Goal: Task Accomplishment & Management: Manage account settings

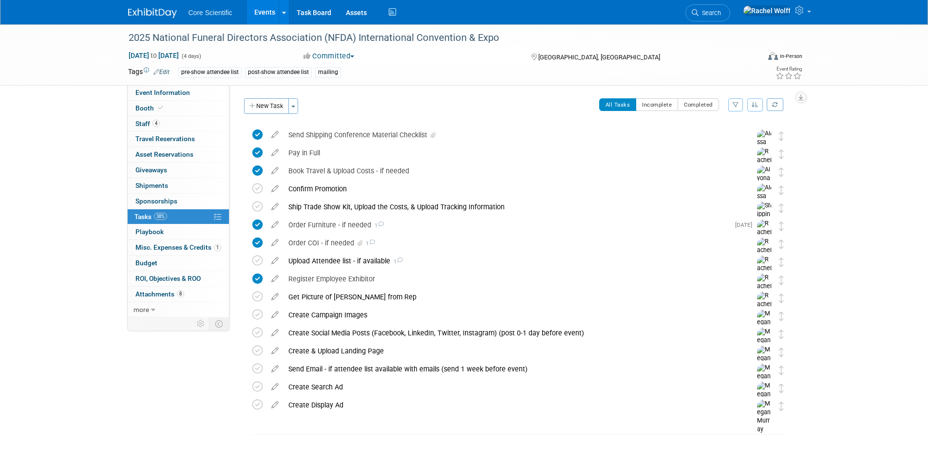
click at [140, 86] on div "2025 National Funeral Directors Association (NFDA) International Convention & E…" at bounding box center [464, 54] width 928 height 61
click at [140, 89] on span "Event Information" at bounding box center [162, 93] width 55 height 8
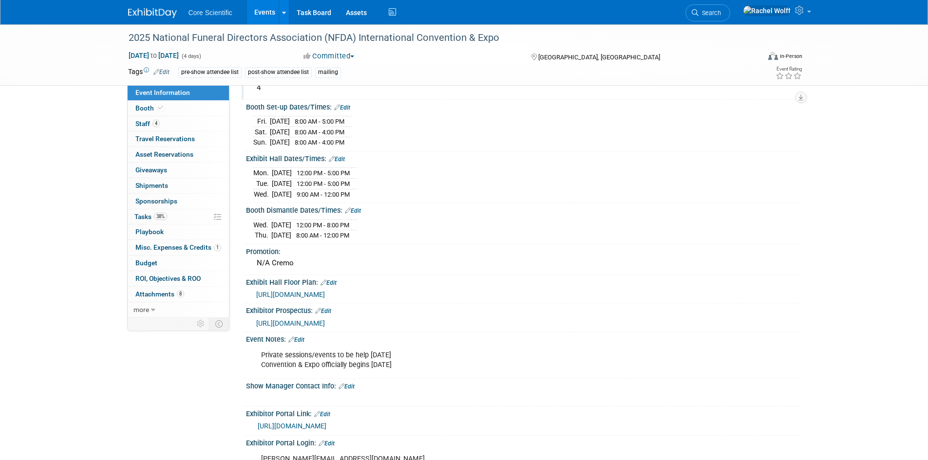
scroll to position [117, 0]
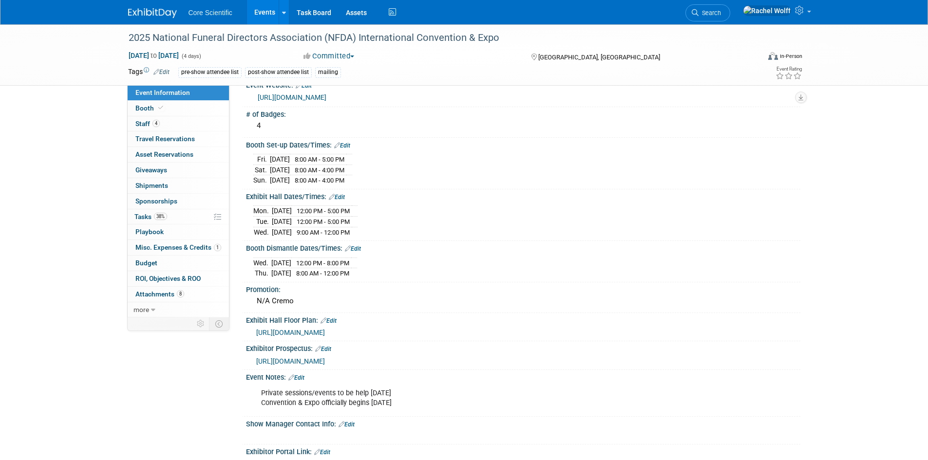
click at [152, 8] on link at bounding box center [158, 8] width 60 height 8
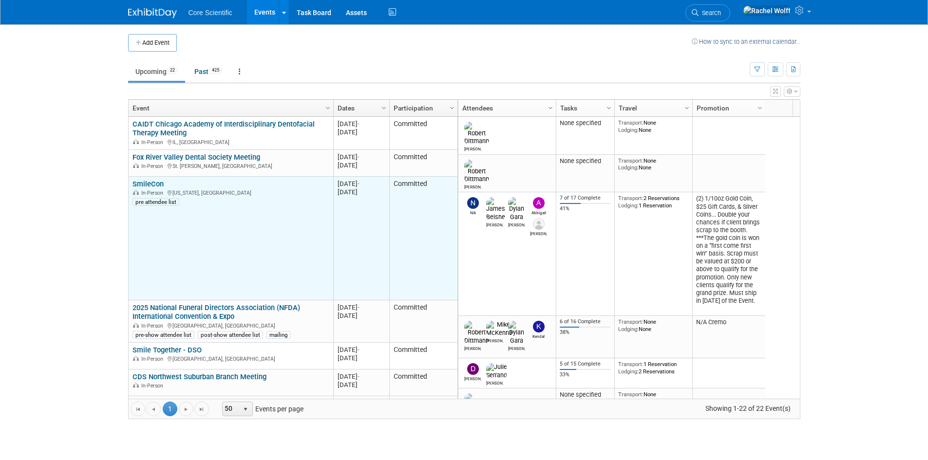
click at [150, 186] on link "SmileCon" at bounding box center [148, 184] width 31 height 9
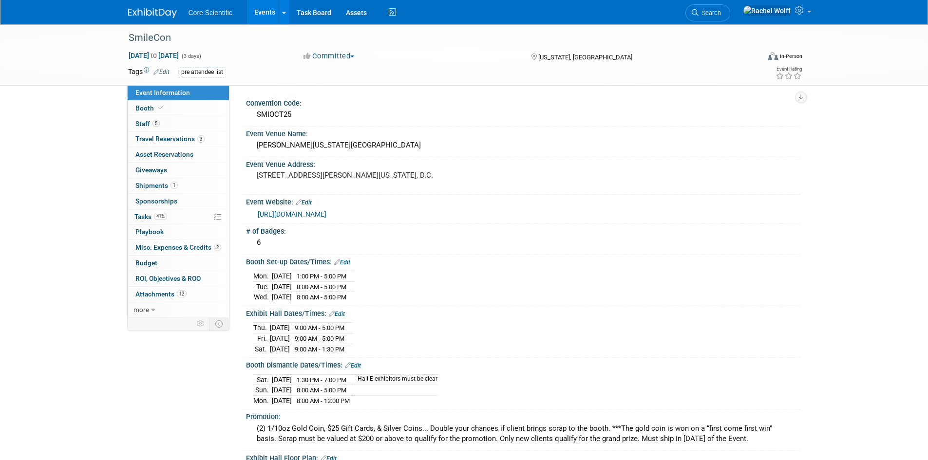
click at [150, 186] on span "Shipments 1" at bounding box center [156, 186] width 42 height 8
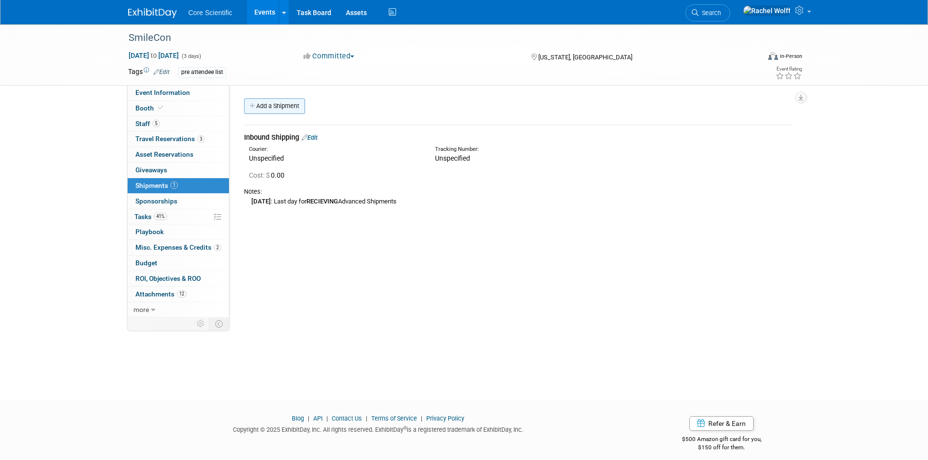
click at [281, 110] on link "Add a Shipment" at bounding box center [274, 106] width 61 height 16
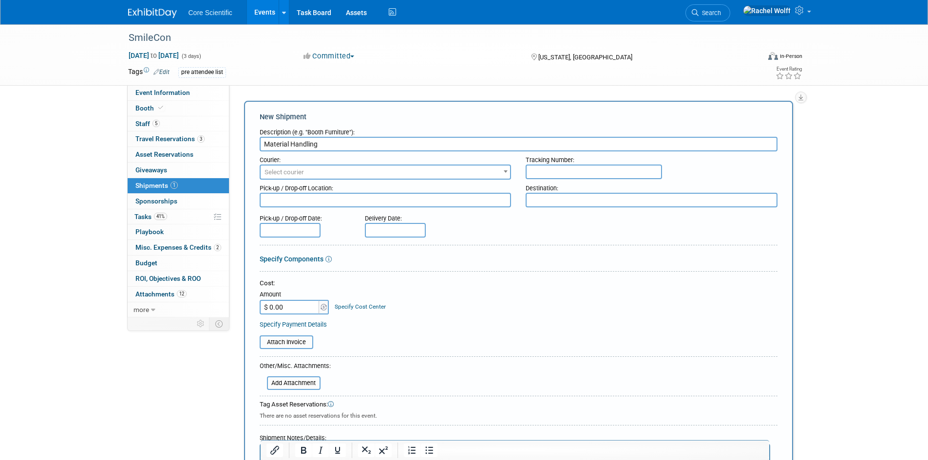
type input "Material Handling"
click at [299, 309] on input "$ 0.00" at bounding box center [290, 307] width 61 height 15
click at [390, 144] on input "Material Handling" at bounding box center [519, 144] width 518 height 15
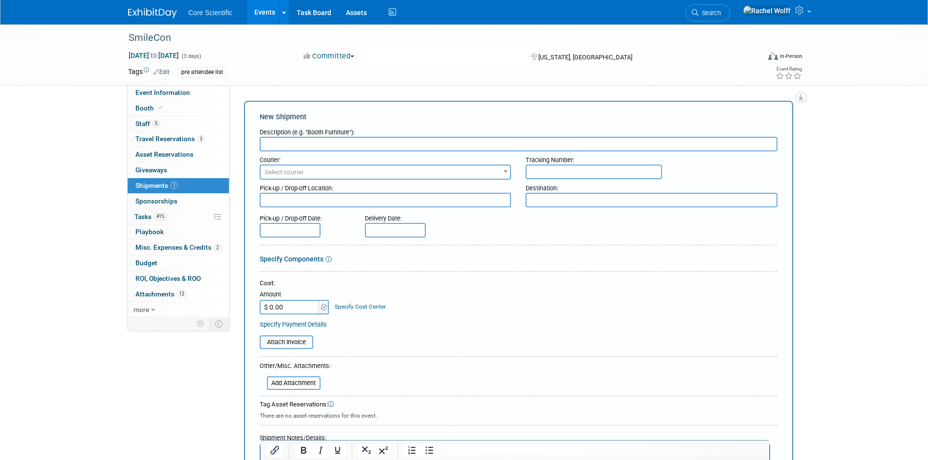
click at [851, 98] on div "SmileCon Oct 23, 2025 to Oct 25, 2025 (3 days) Oct 23, 2025 to Oct 25, 2025 Com…" at bounding box center [464, 339] width 928 height 630
click at [157, 15] on img at bounding box center [152, 13] width 49 height 10
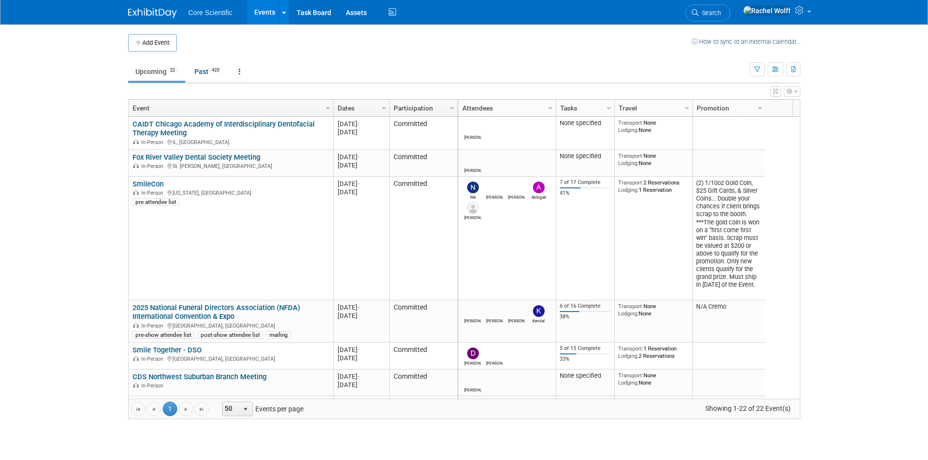
scroll to position [58, 0]
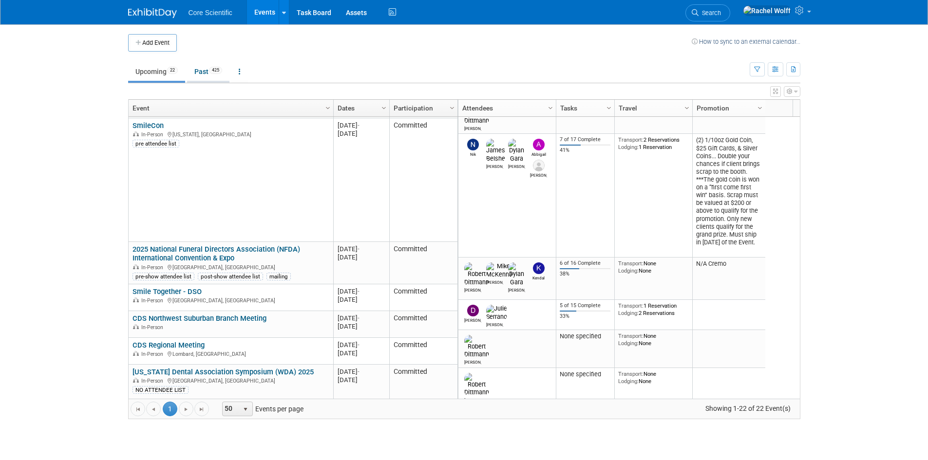
click at [203, 77] on link "Past 425" at bounding box center [208, 71] width 42 height 19
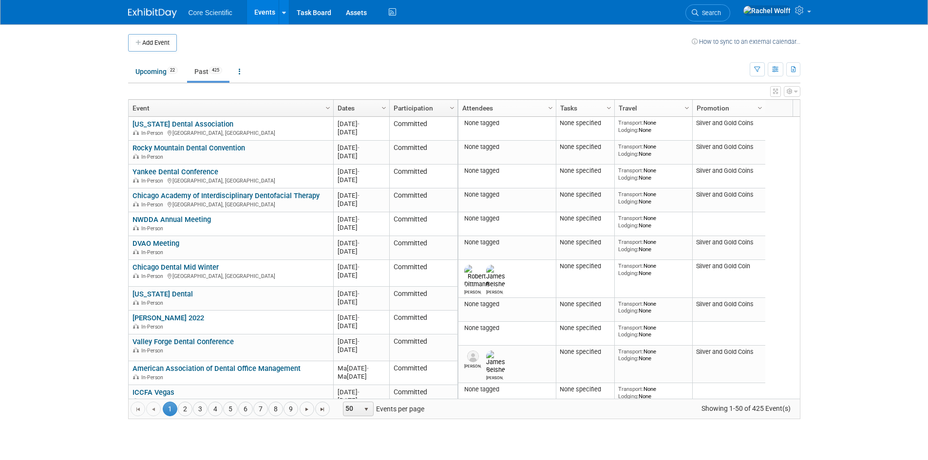
click at [370, 112] on link "Dates" at bounding box center [360, 108] width 45 height 17
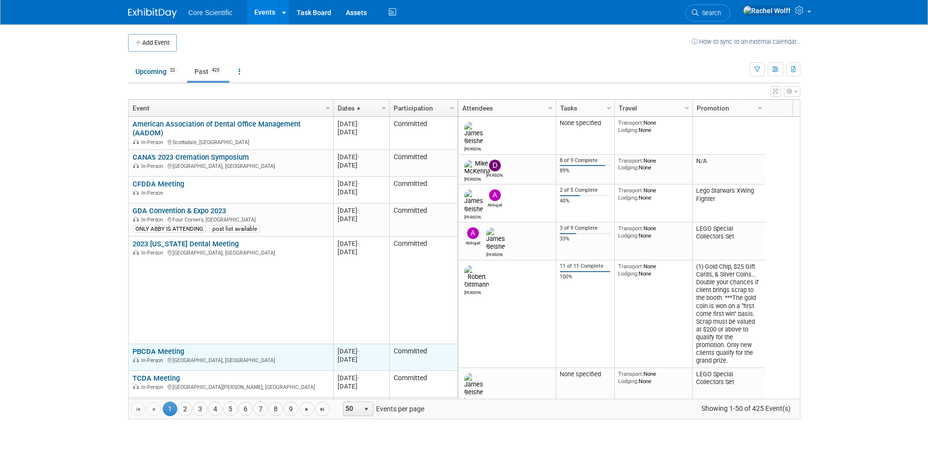
scroll to position [175, 0]
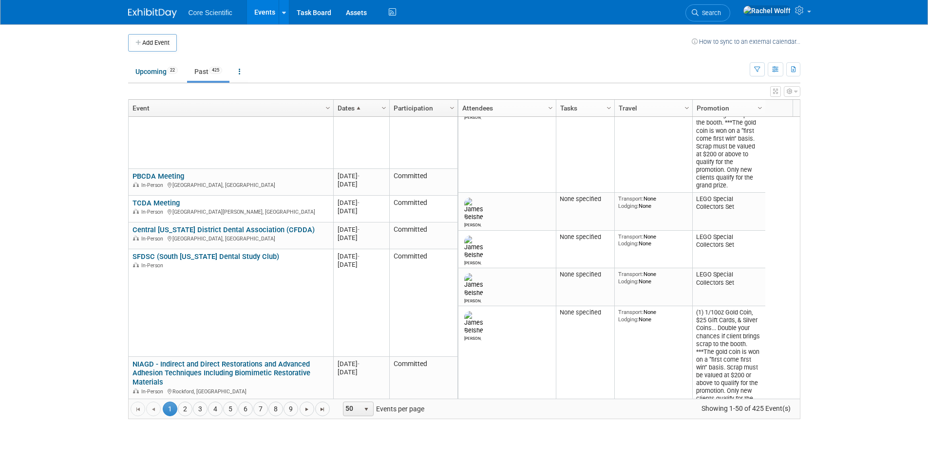
click at [359, 103] on link "Dates" at bounding box center [360, 108] width 45 height 17
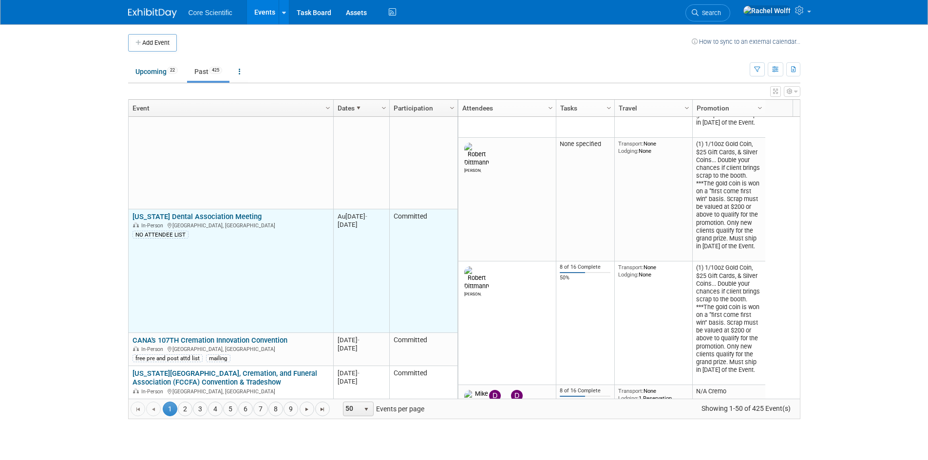
scroll to position [936, 0]
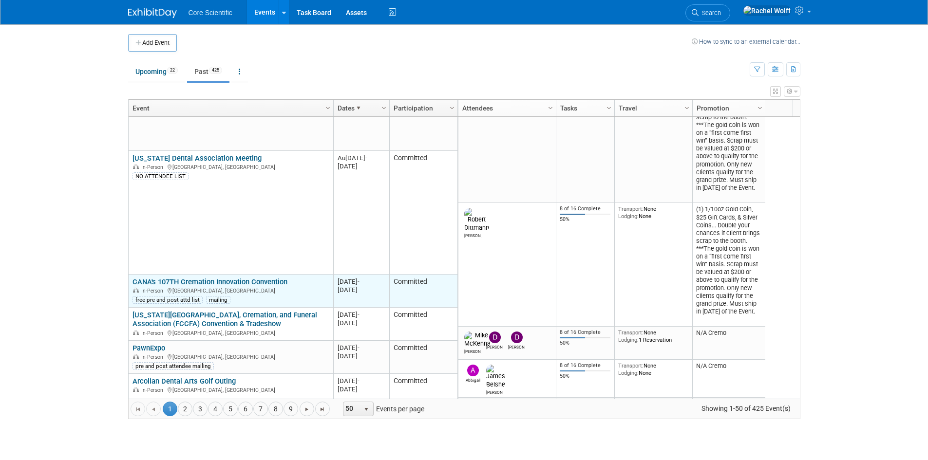
click at [223, 283] on link "CANA's 107TH Cremation Innovation Convention" at bounding box center [210, 282] width 155 height 9
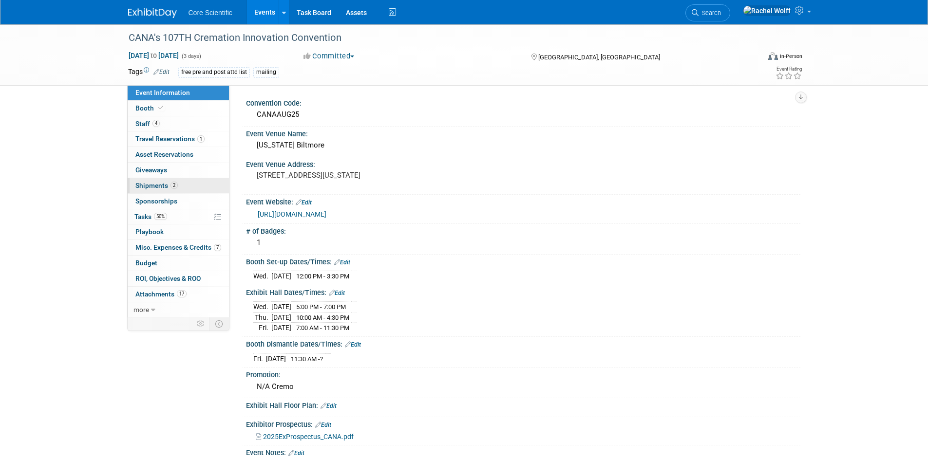
click at [191, 181] on link "2 Shipments 2" at bounding box center [178, 185] width 101 height 15
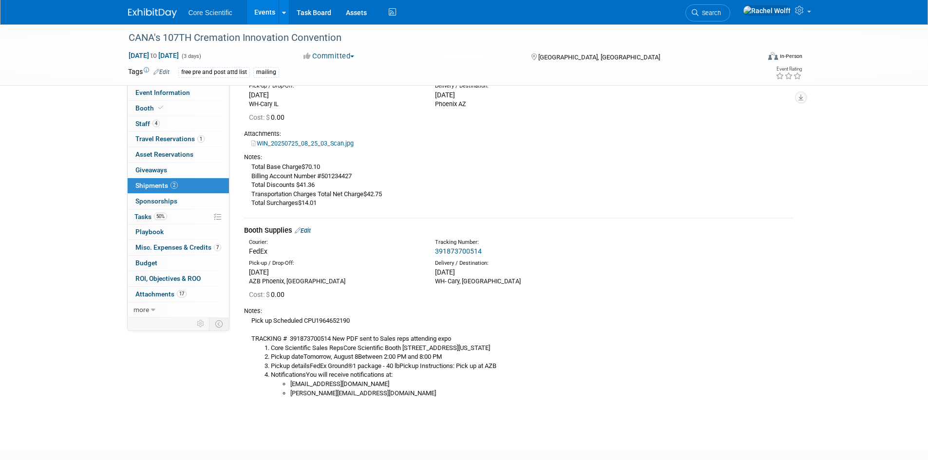
scroll to position [97, 0]
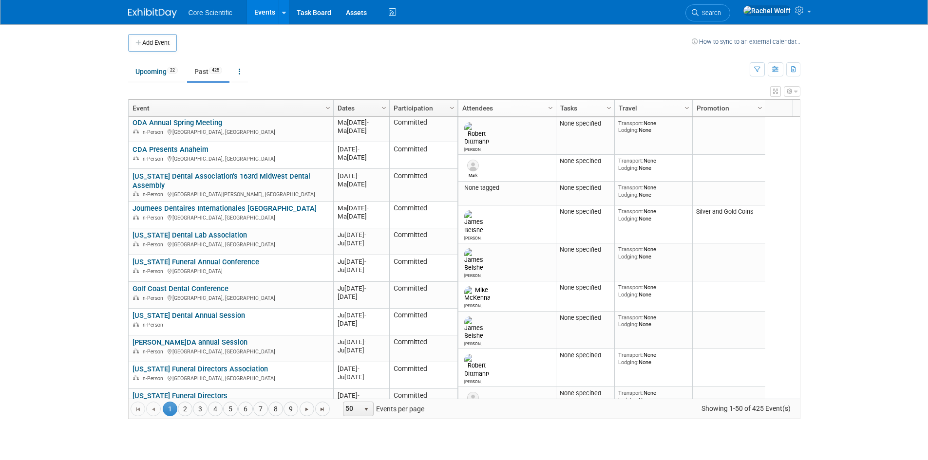
scroll to position [526, 0]
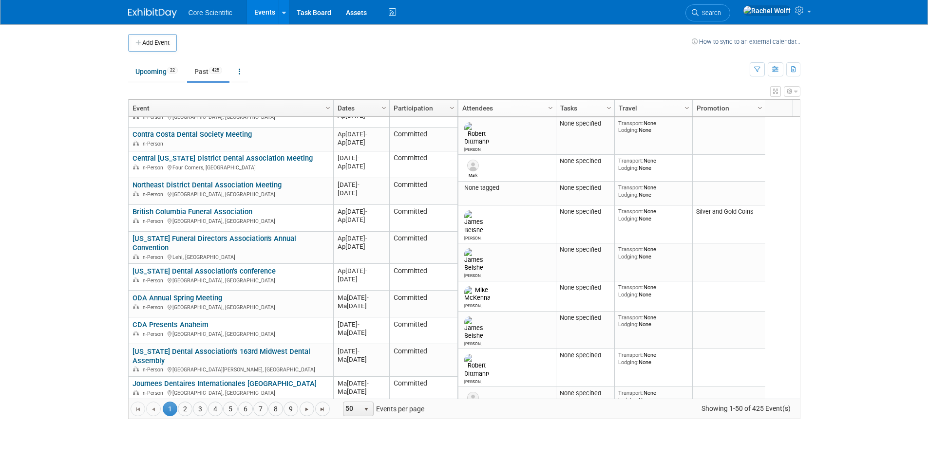
click at [351, 107] on link "Dates" at bounding box center [360, 108] width 45 height 17
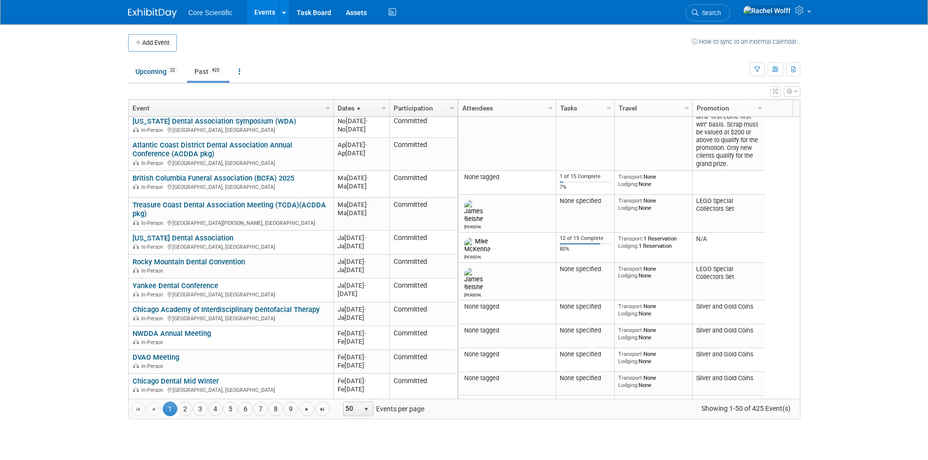
click at [351, 107] on link "Dates" at bounding box center [360, 108] width 45 height 17
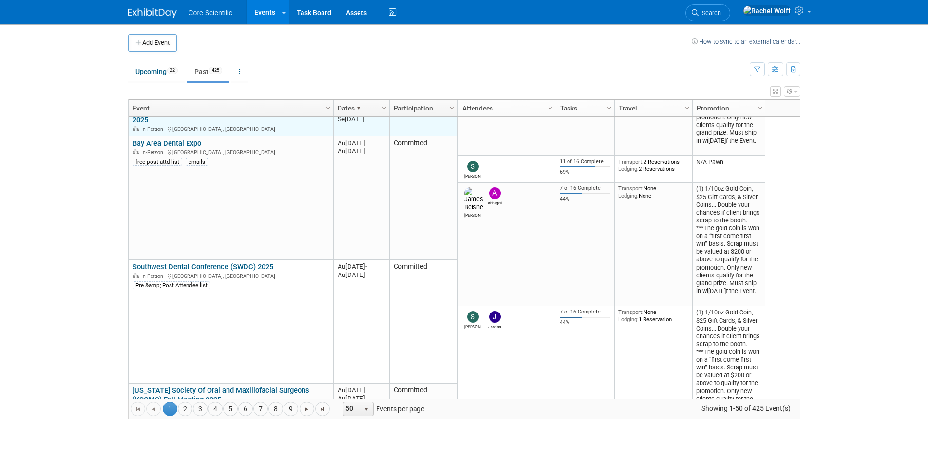
scroll to position [702, 0]
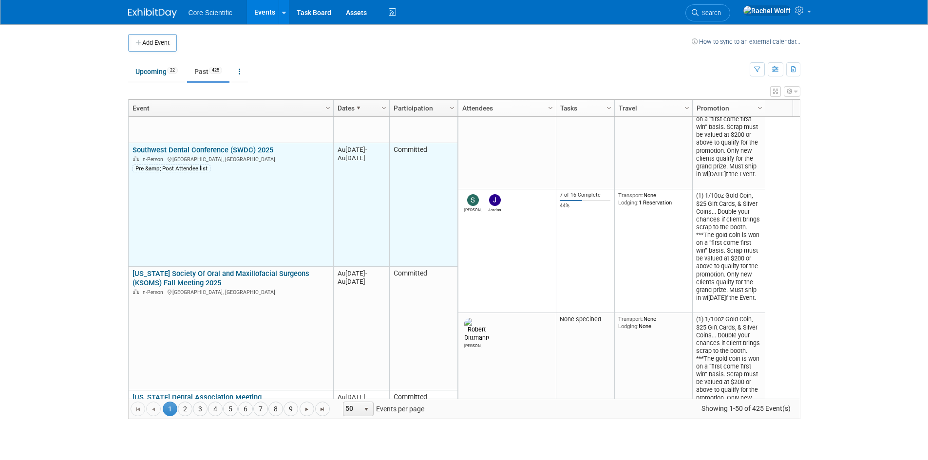
click at [229, 146] on link "Southwest Dental Conference (SWDC) 2025" at bounding box center [203, 150] width 141 height 9
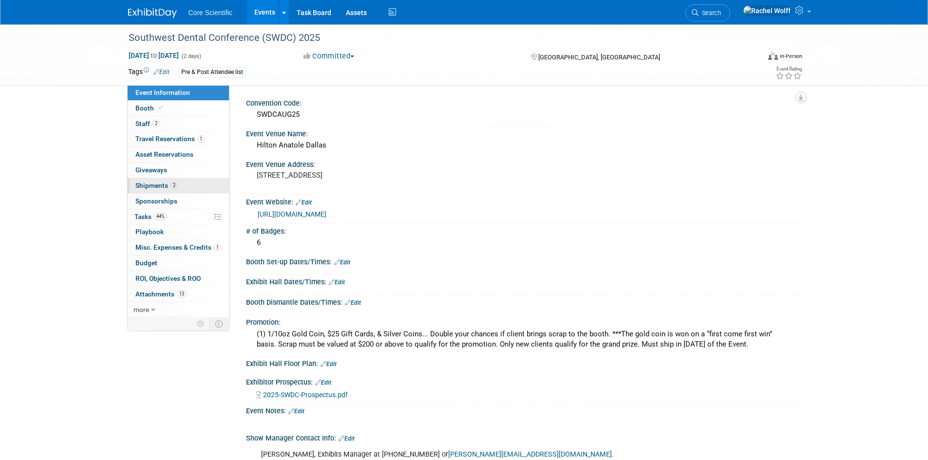
click at [163, 189] on span "Shipments 2" at bounding box center [156, 186] width 42 height 8
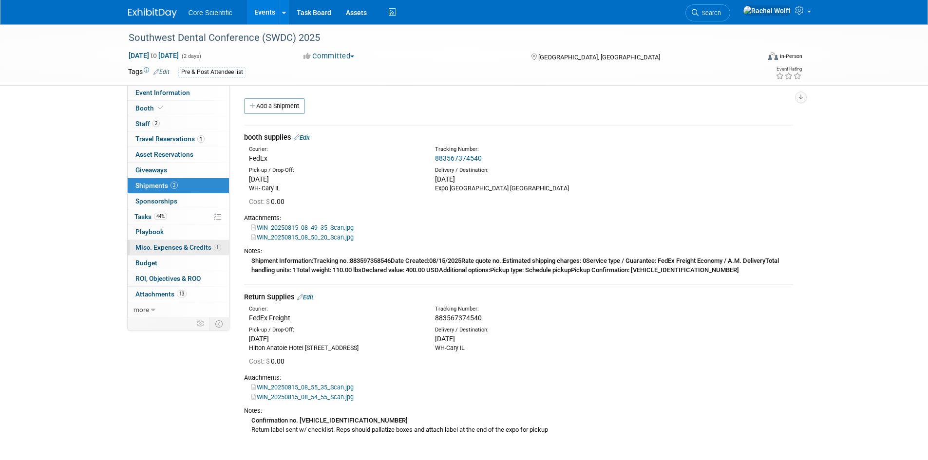
click at [157, 247] on span "Misc. Expenses & Credits 1" at bounding box center [178, 248] width 86 height 8
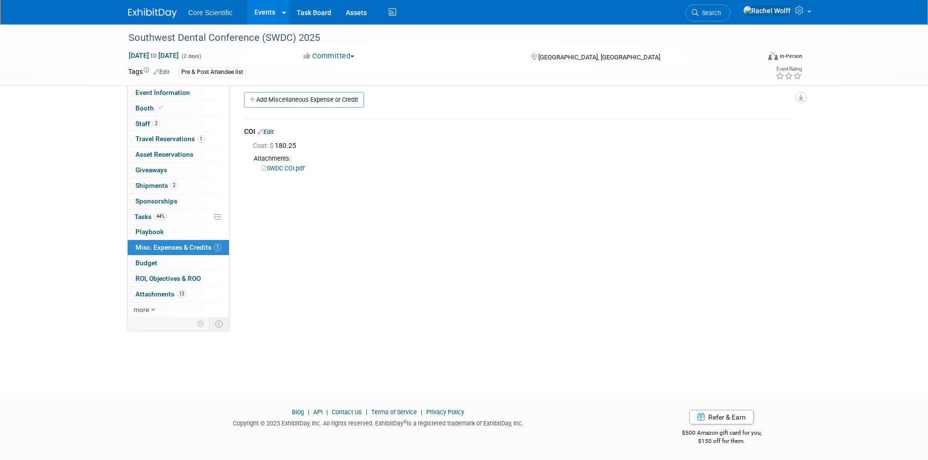
scroll to position [8, 0]
click at [133, 18] on img at bounding box center [152, 13] width 49 height 10
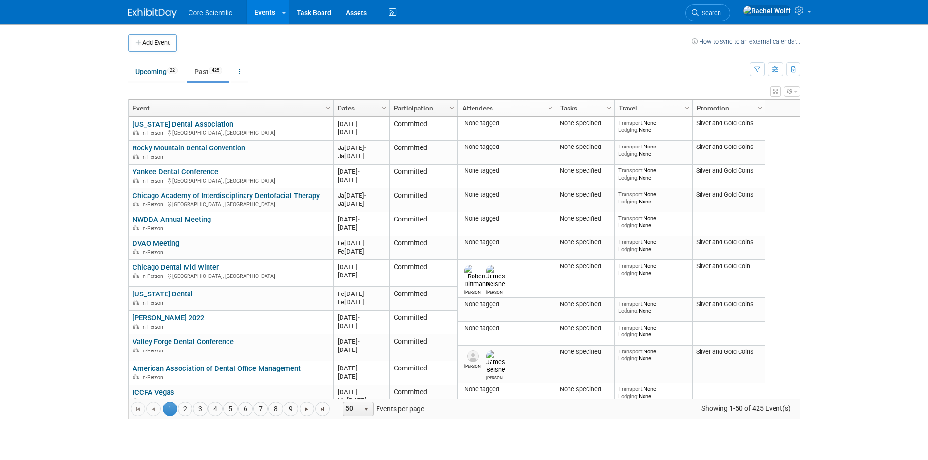
click at [352, 113] on link "Dates" at bounding box center [360, 108] width 45 height 17
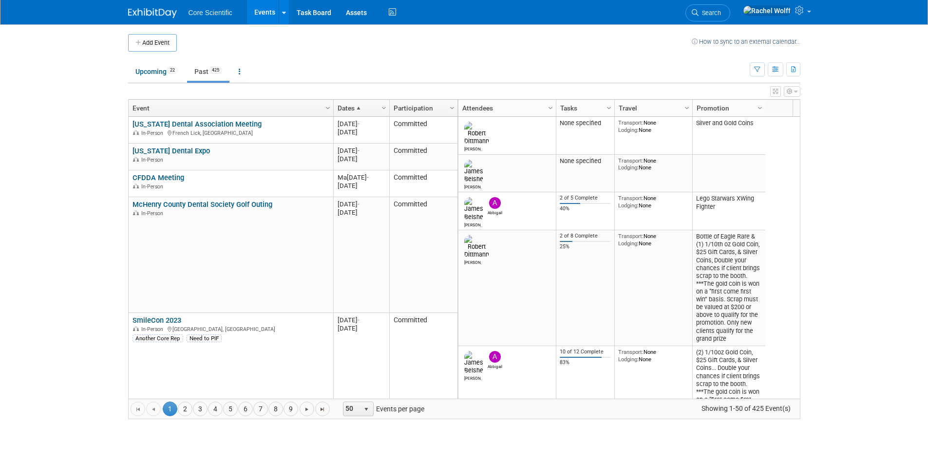
click at [352, 113] on link "Dates" at bounding box center [360, 108] width 45 height 17
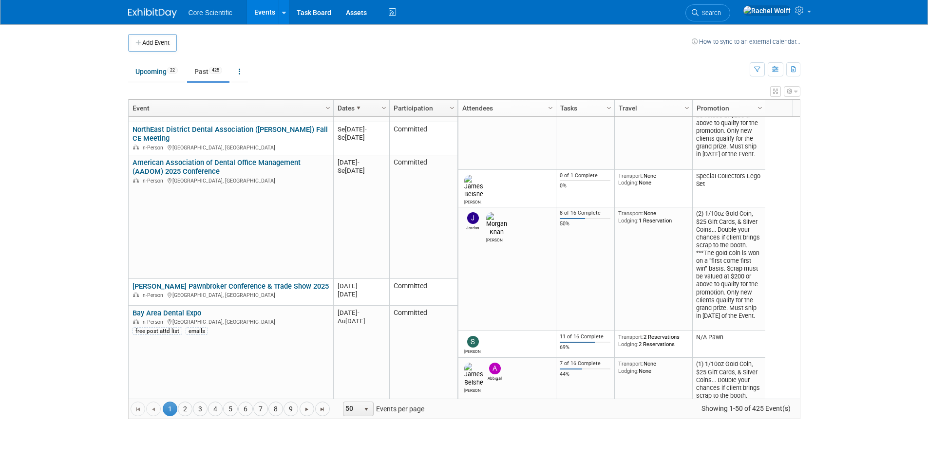
scroll to position [468, 0]
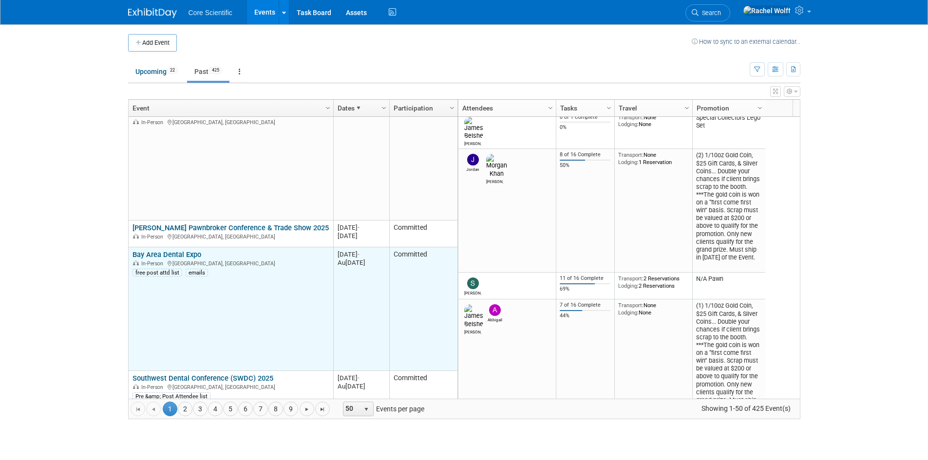
click at [168, 254] on link "Bay Area Dental Expo" at bounding box center [167, 254] width 69 height 9
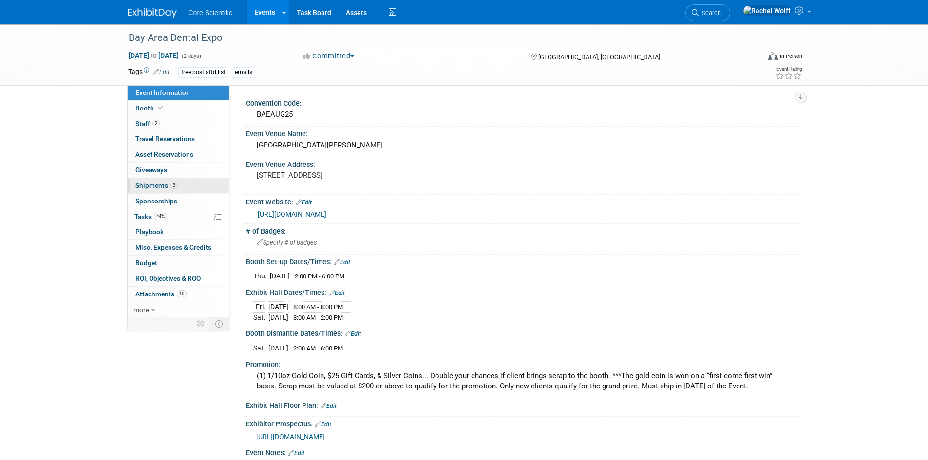
click at [171, 186] on span "3" at bounding box center [174, 185] width 7 height 7
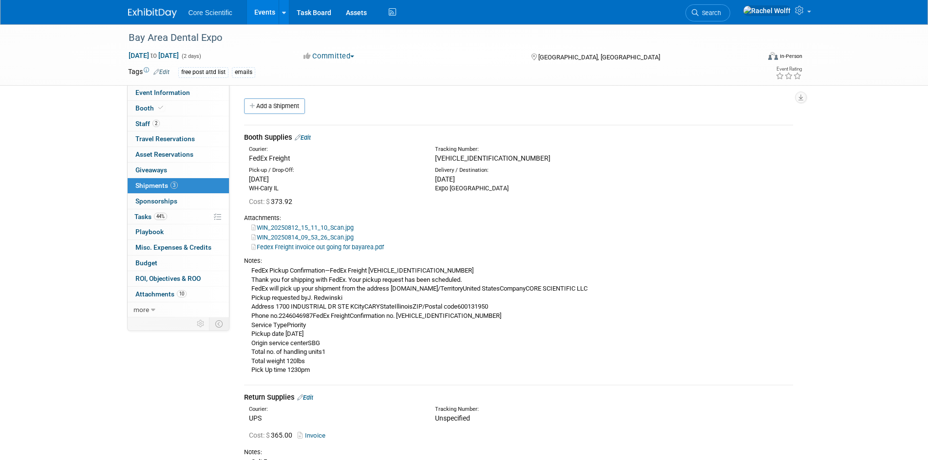
click at [150, 15] on img at bounding box center [152, 13] width 49 height 10
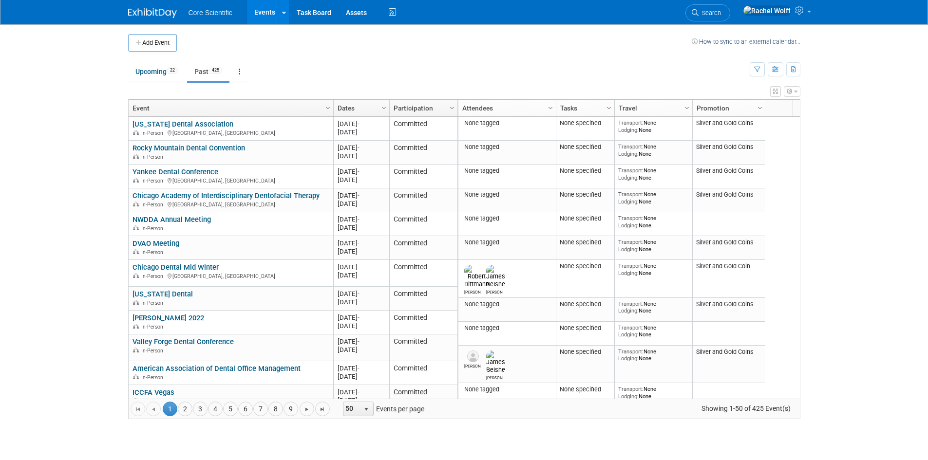
click at [162, 10] on img at bounding box center [152, 13] width 49 height 10
click at [158, 79] on link "Upcoming 22" at bounding box center [156, 71] width 57 height 19
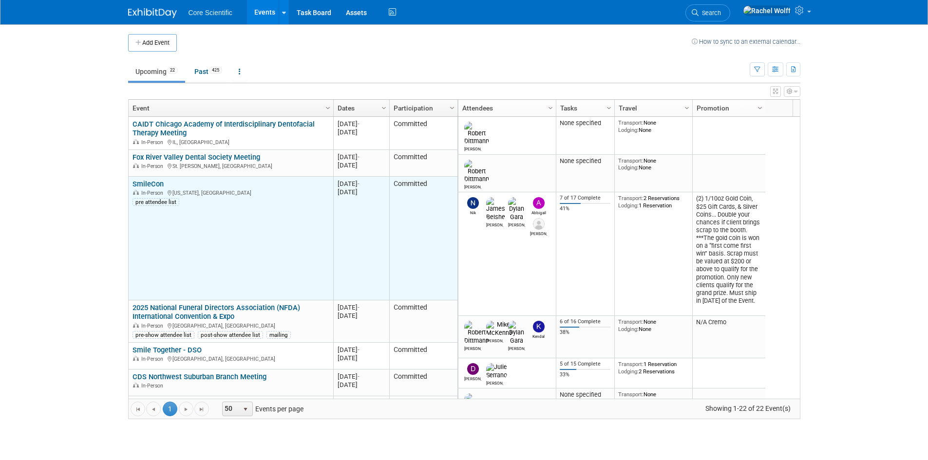
click at [149, 183] on link "SmileCon" at bounding box center [148, 184] width 31 height 9
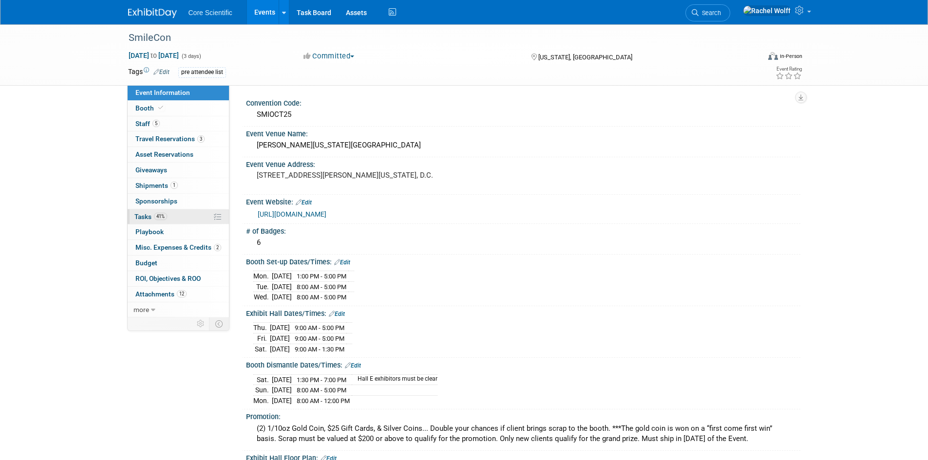
click at [160, 216] on span "41%" at bounding box center [160, 216] width 13 height 7
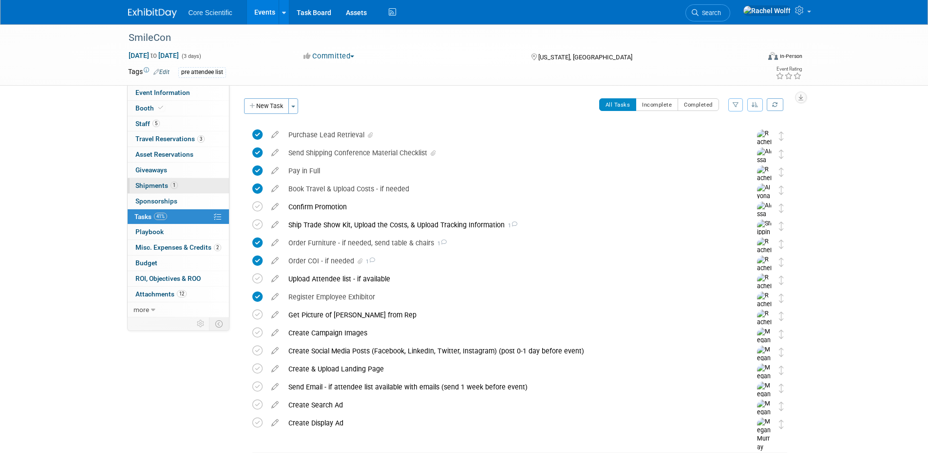
click at [167, 189] on span "Shipments 1" at bounding box center [156, 186] width 42 height 8
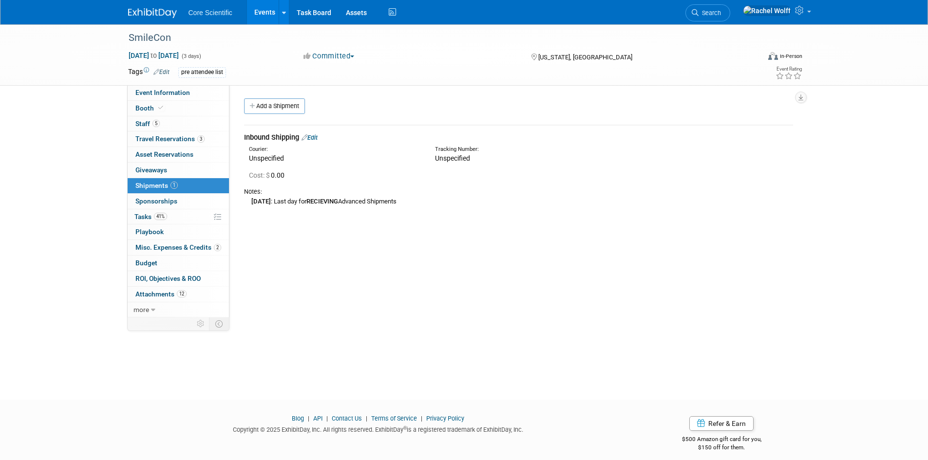
click at [277, 160] on div "Unspecified" at bounding box center [335, 158] width 172 height 10
click at [307, 138] on icon at bounding box center [305, 137] width 6 height 6
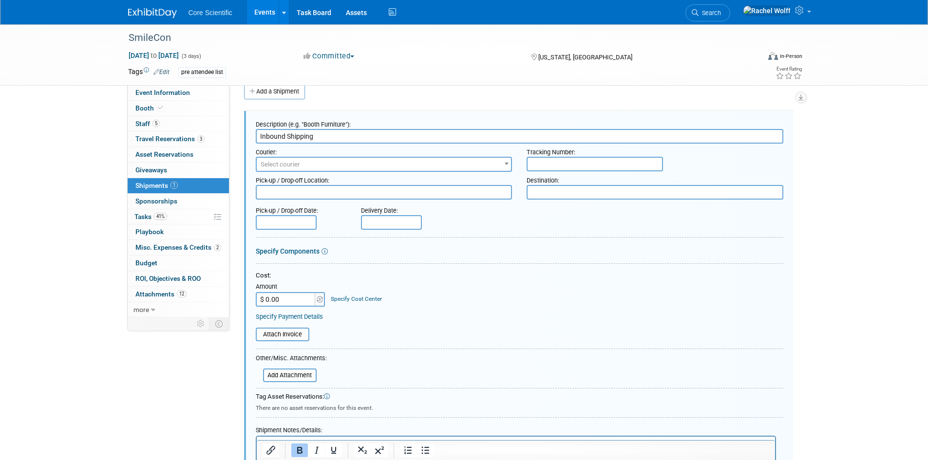
click at [296, 162] on span "Select courier" at bounding box center [280, 164] width 39 height 7
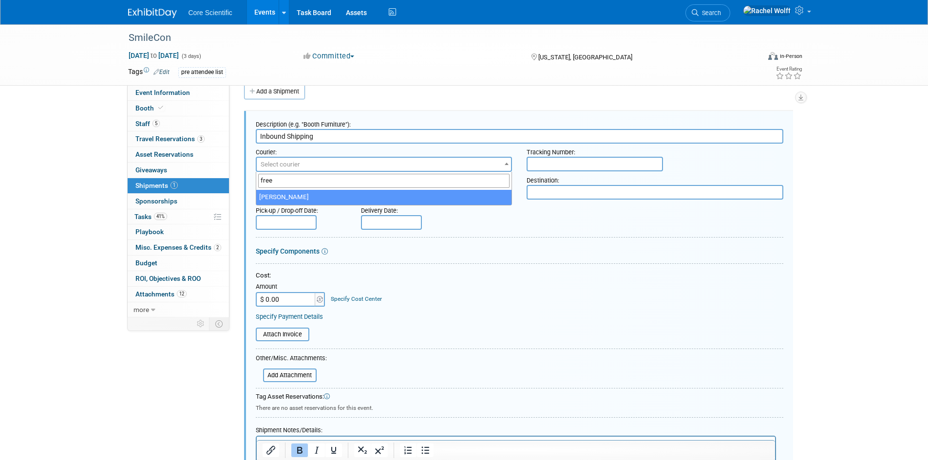
type input "free"
select select "551"
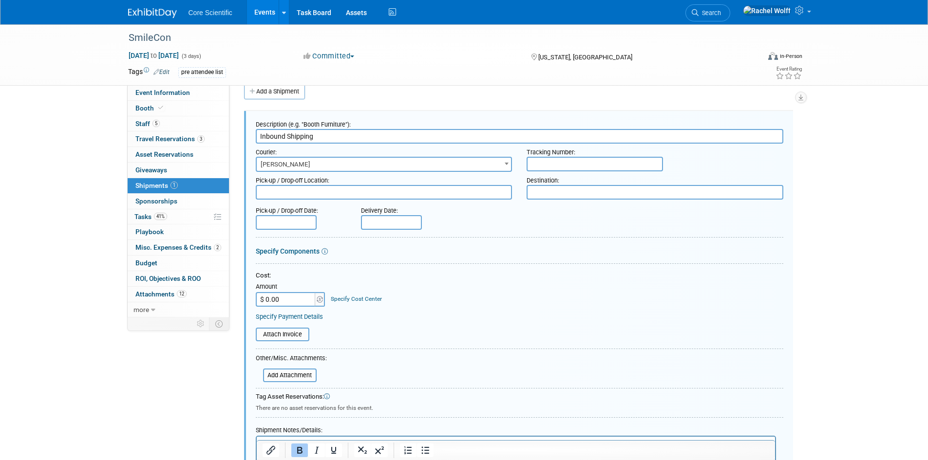
click at [406, 197] on textarea at bounding box center [384, 192] width 257 height 15
click at [366, 225] on input "text" at bounding box center [391, 222] width 61 height 15
click at [321, 168] on span "[PERSON_NAME]" at bounding box center [384, 165] width 255 height 14
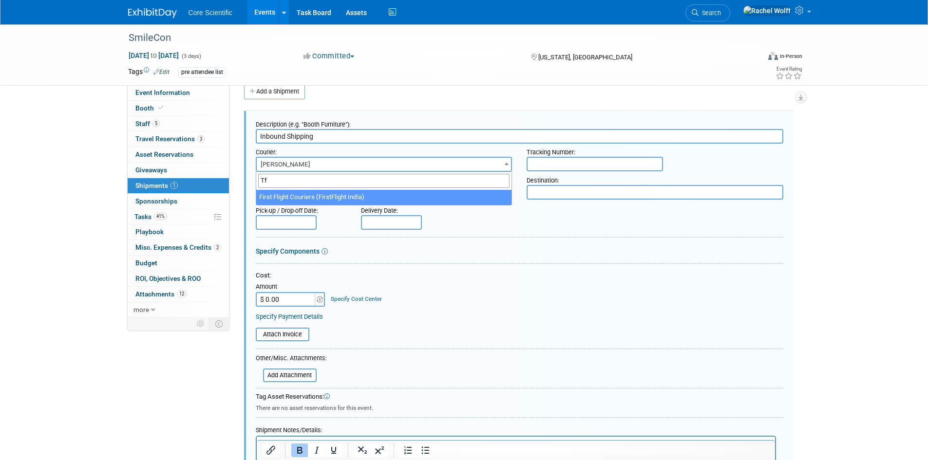
type input "T"
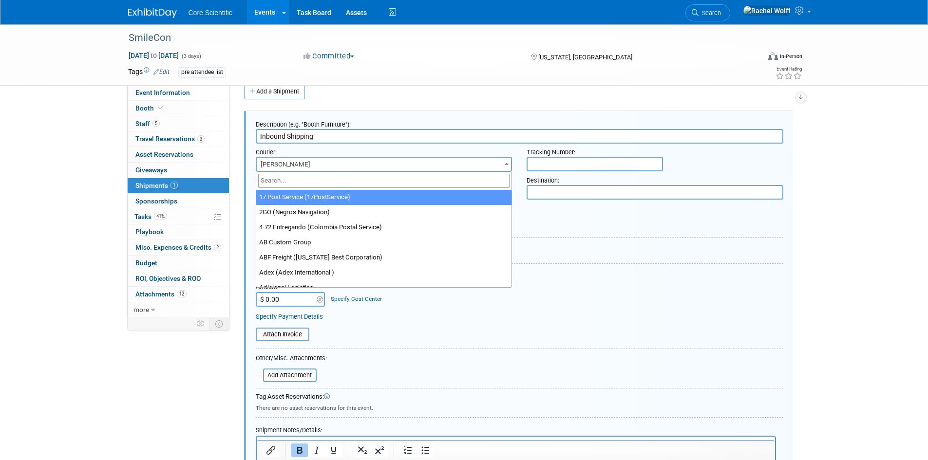
scroll to position [3367, 0]
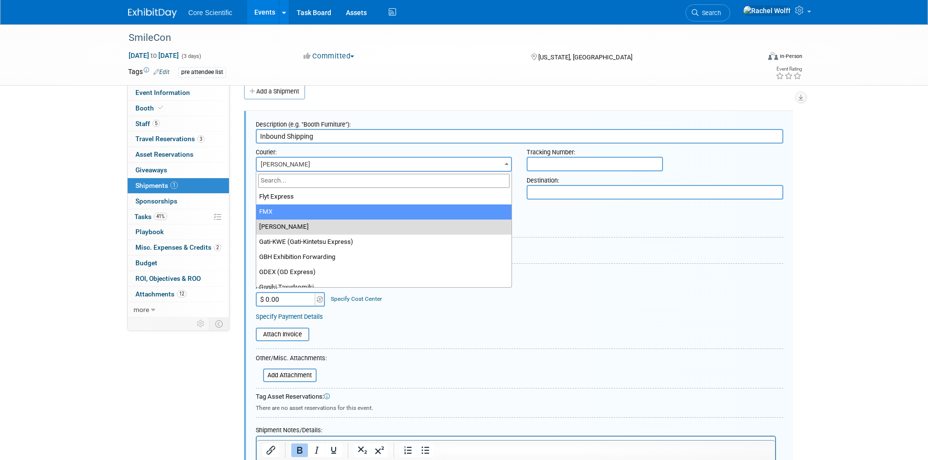
click at [733, 355] on form "Description (e.g. "Booth Furniture"): Inbound Shipping Courier: 007EX 17 Post S…" at bounding box center [520, 315] width 528 height 399
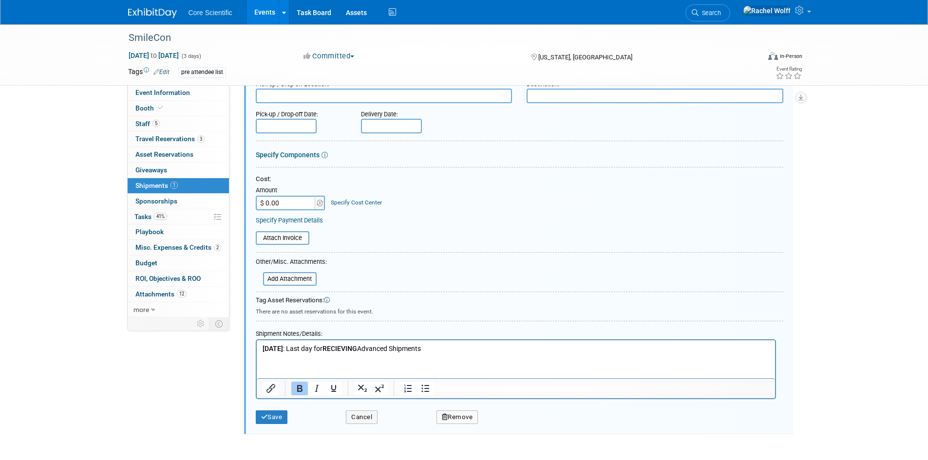
scroll to position [112, 0]
click at [592, 352] on p "[DATE] : Last day for RECIEVING Advanced Shipments" at bounding box center [515, 349] width 507 height 10
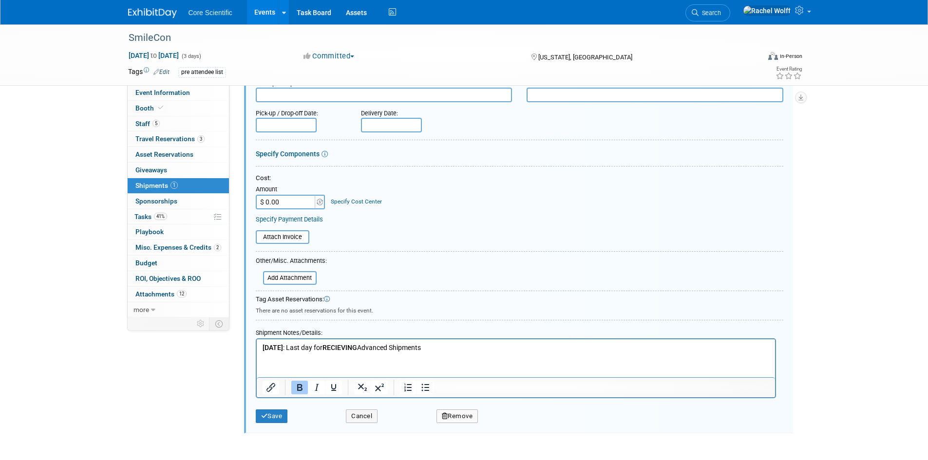
click at [261, 348] on html "[DATE] : Last day for RECIEVING Advanced Shipments" at bounding box center [515, 347] width 518 height 14
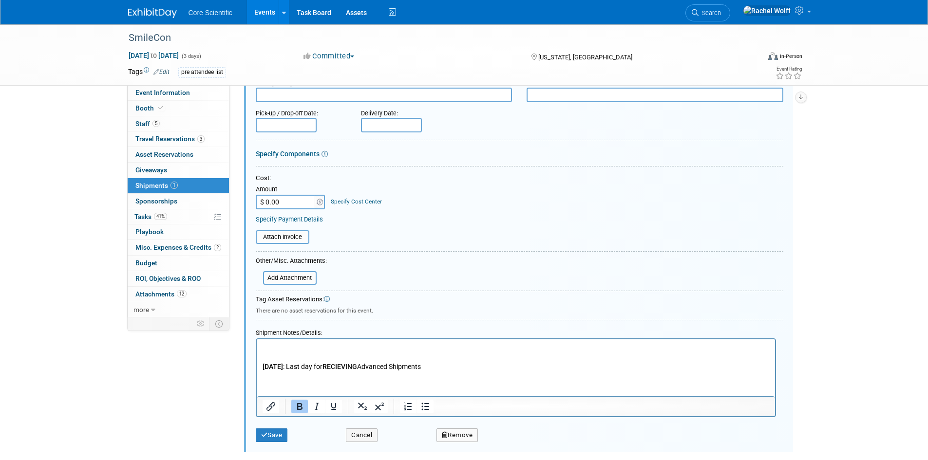
click at [262, 348] on p "Rich Text Area. Press ALT-0 for help." at bounding box center [515, 349] width 507 height 10
click at [281, 201] on input "$ 0.00" at bounding box center [286, 202] width 61 height 15
type input "$ 473.48"
click at [367, 230] on table "Attach Invoice" at bounding box center [520, 237] width 528 height 14
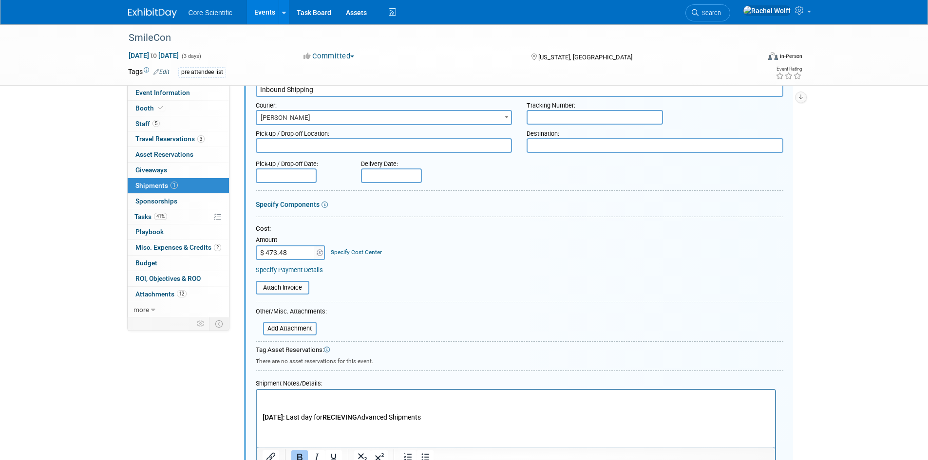
scroll to position [15, 0]
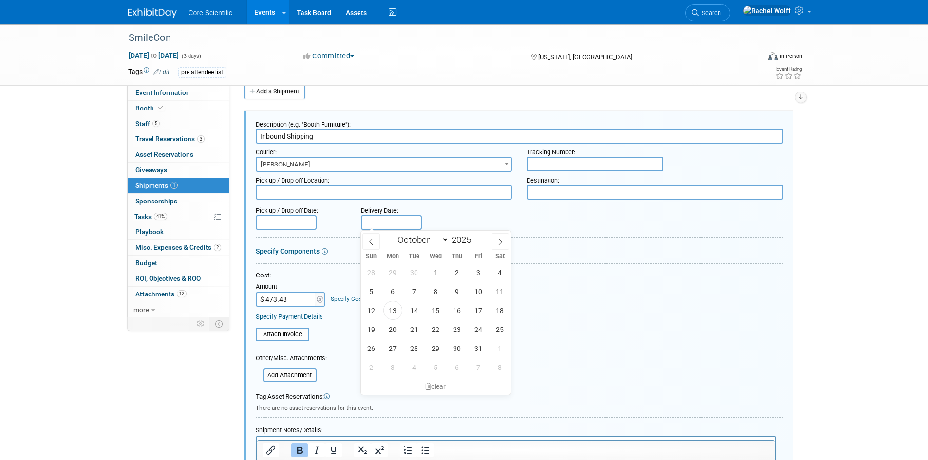
click at [384, 221] on input "text" at bounding box center [391, 222] width 61 height 15
click at [390, 294] on span "6" at bounding box center [392, 291] width 19 height 19
type input "[DATE]"
click at [612, 194] on textarea at bounding box center [655, 192] width 257 height 15
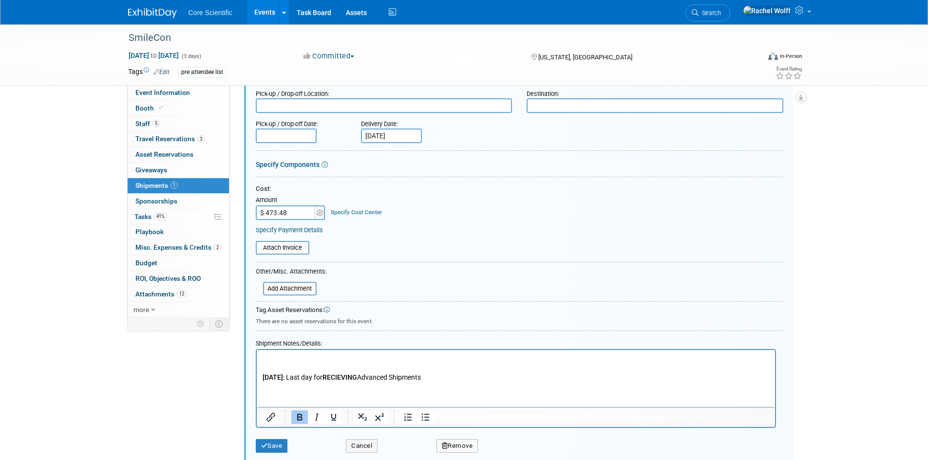
scroll to position [195, 0]
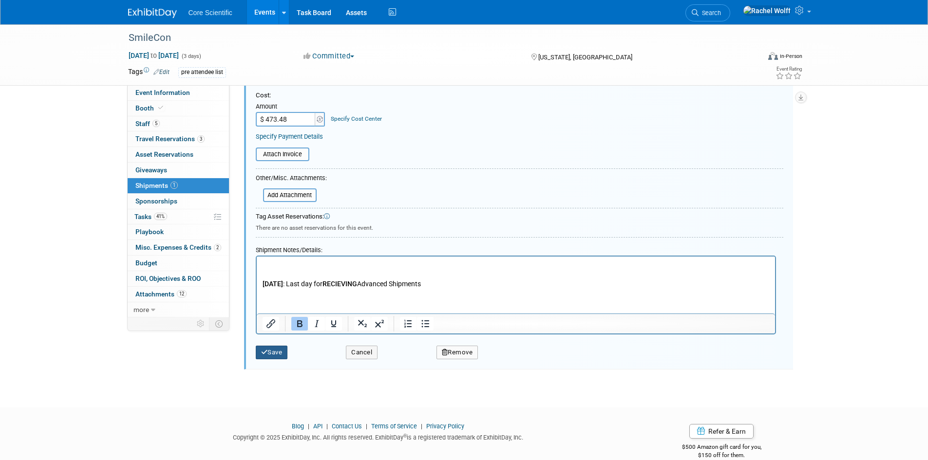
click at [266, 348] on button "Save" at bounding box center [272, 353] width 32 height 14
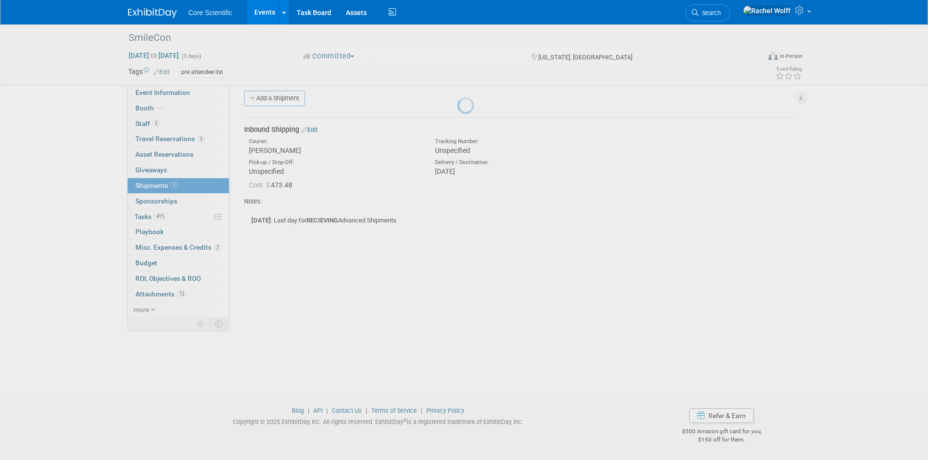
scroll to position [8, 0]
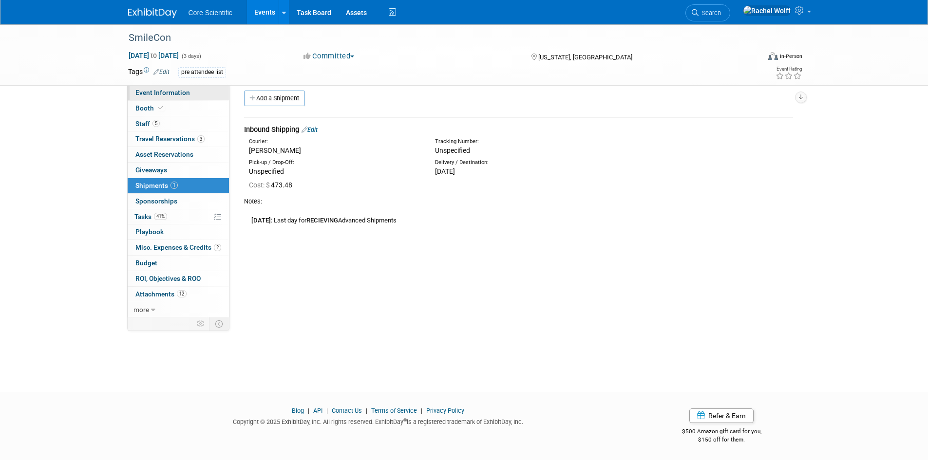
click at [187, 98] on link "Event Information" at bounding box center [178, 92] width 101 height 15
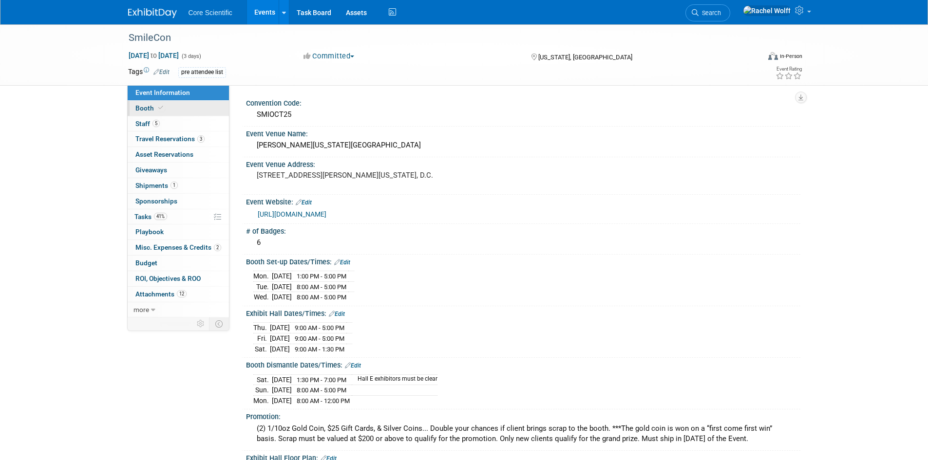
click at [185, 108] on link "Booth" at bounding box center [178, 108] width 101 height 15
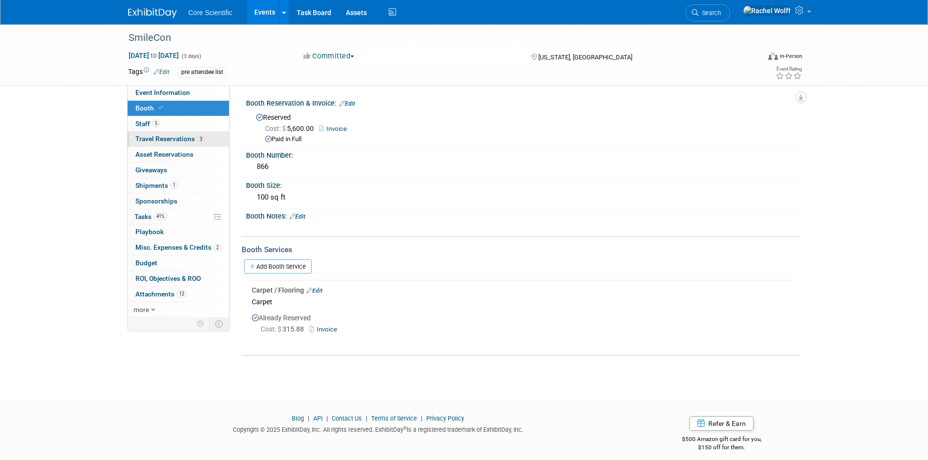
click at [183, 135] on span "Travel Reservations 3" at bounding box center [169, 139] width 69 height 8
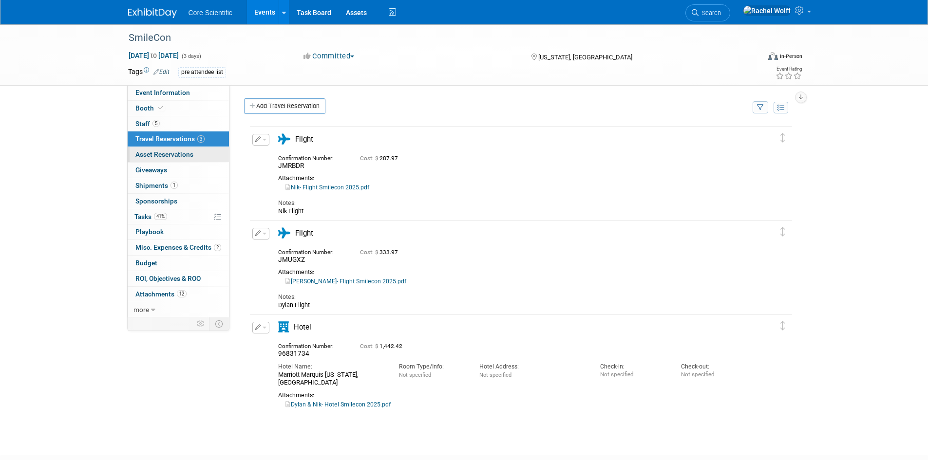
click at [190, 151] on span "Asset Reservations 0" at bounding box center [164, 155] width 58 height 8
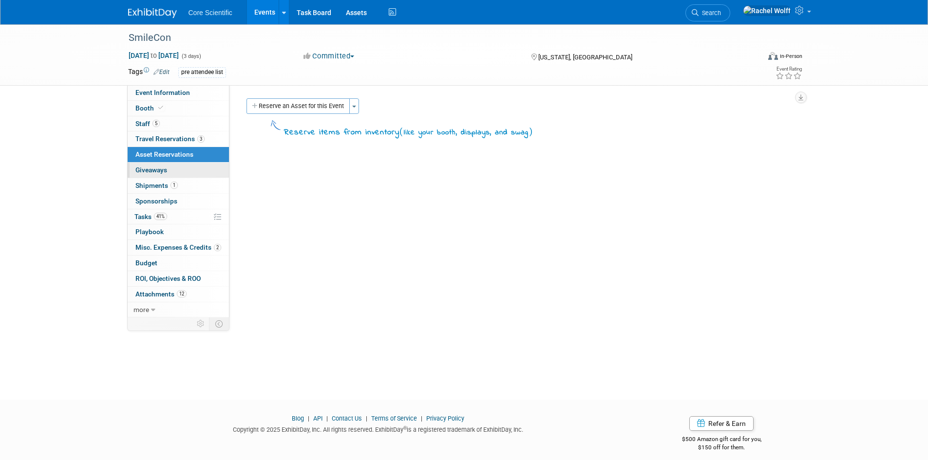
click at [197, 173] on link "0 Giveaways 0" at bounding box center [178, 170] width 101 height 15
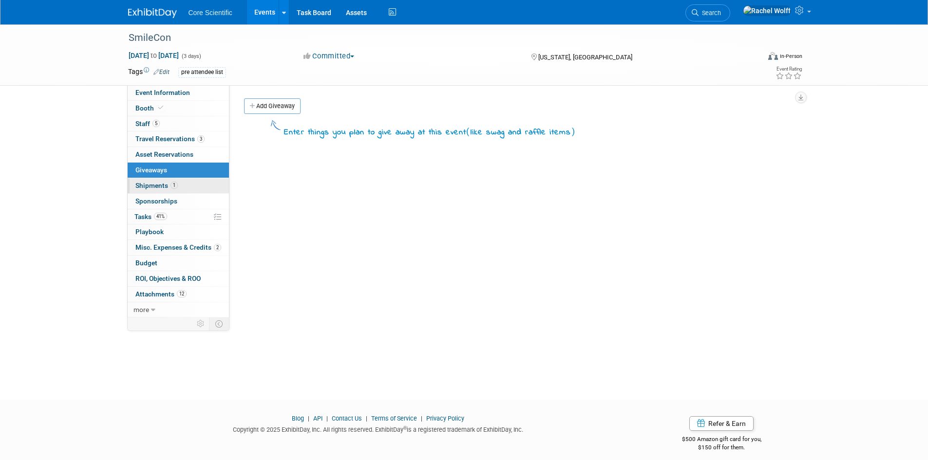
click at [197, 190] on link "1 Shipments 1" at bounding box center [178, 185] width 101 height 15
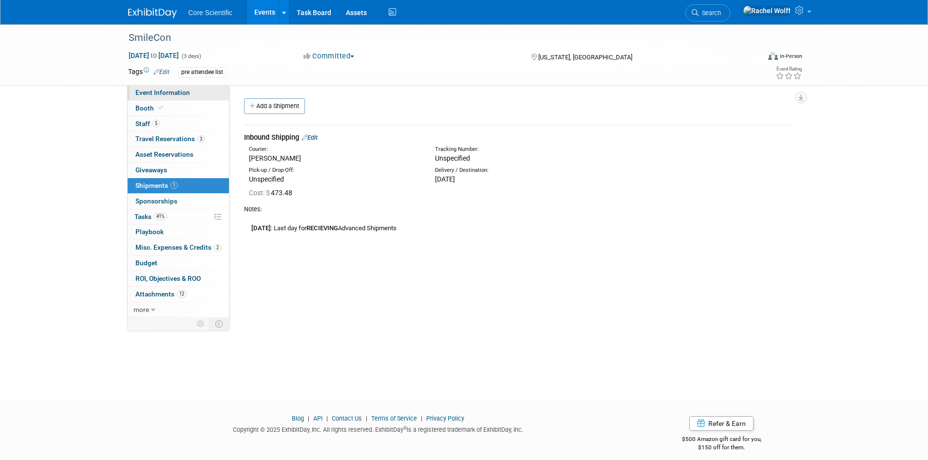
click at [205, 97] on link "Event Information" at bounding box center [178, 92] width 101 height 15
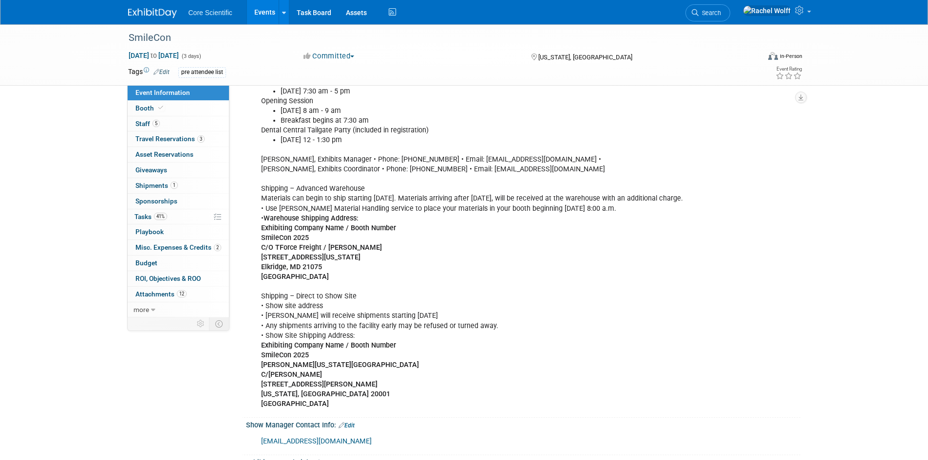
scroll to position [487, 0]
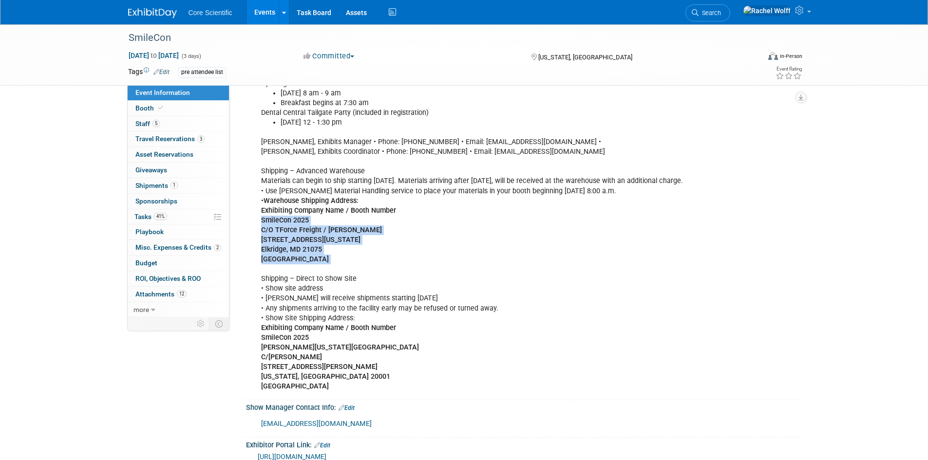
drag, startPoint x: 258, startPoint y: 215, endPoint x: 308, endPoint y: 269, distance: 74.1
click at [308, 269] on div "Registration is in [GEOGRAPHIC_DATA] AB [DATE] 8 am - 5 pm [DATE] 7:30 am - 5 p…" at bounding box center [473, 211] width 439 height 372
click at [290, 239] on b "[STREET_ADDRESS][US_STATE]" at bounding box center [310, 240] width 99 height 8
click at [258, 237] on div "Registration is in [GEOGRAPHIC_DATA] AB [DATE] 8 am - 5 pm [DATE] 7:30 am - 5 p…" at bounding box center [473, 211] width 439 height 372
drag, startPoint x: 257, startPoint y: 225, endPoint x: 277, endPoint y: 263, distance: 43.1
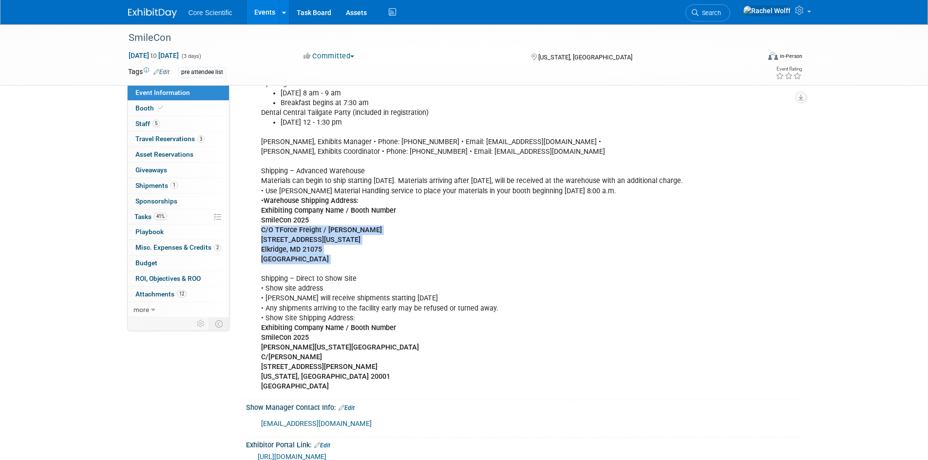
click at [277, 263] on div "Registration is in [GEOGRAPHIC_DATA] AB [DATE] 8 am - 5 pm [DATE] 7:30 am - 5 p…" at bounding box center [473, 211] width 439 height 372
copy div "C/O TForce Freight / [PERSON_NAME] [STREET_ADDRESS][US_STATE]"
click at [154, 84] on div "SmileCon [DATE] to [DATE] (3 days) [DATE] to [DATE] Committed Committed Conside…" at bounding box center [464, 54] width 687 height 61
click at [155, 95] on span "Event Information" at bounding box center [162, 93] width 55 height 8
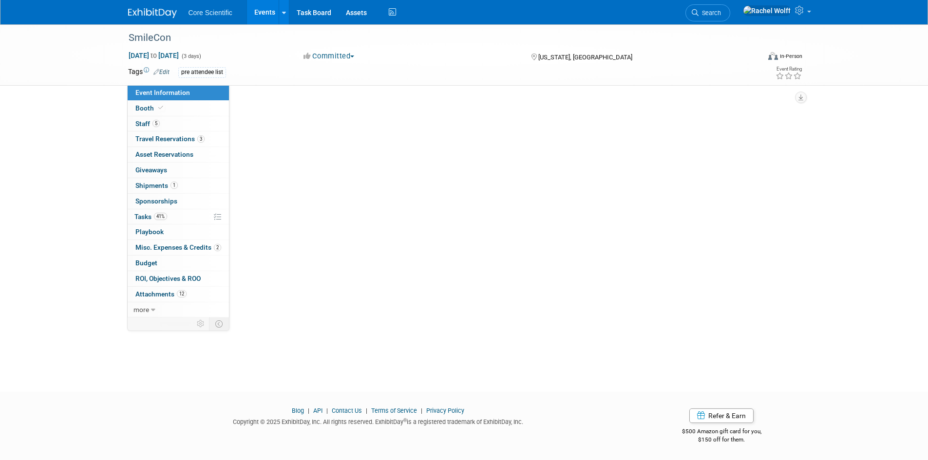
scroll to position [0, 0]
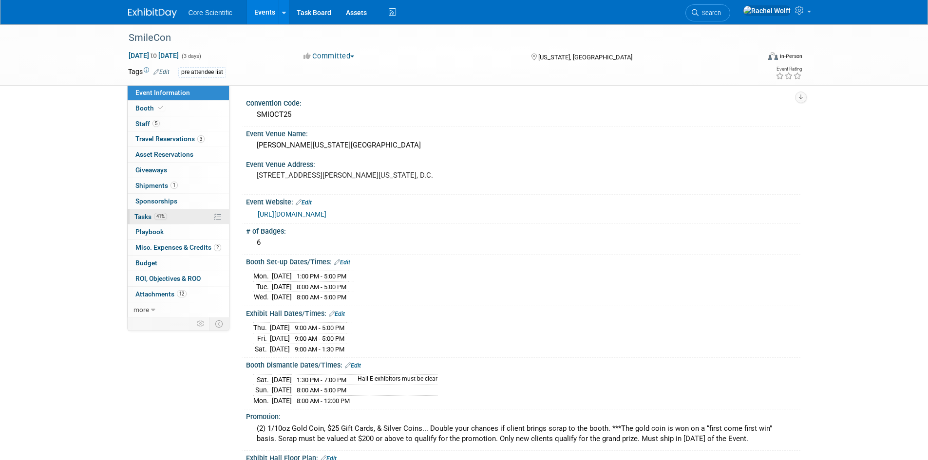
click at [192, 215] on link "41% Tasks 41%" at bounding box center [178, 217] width 101 height 15
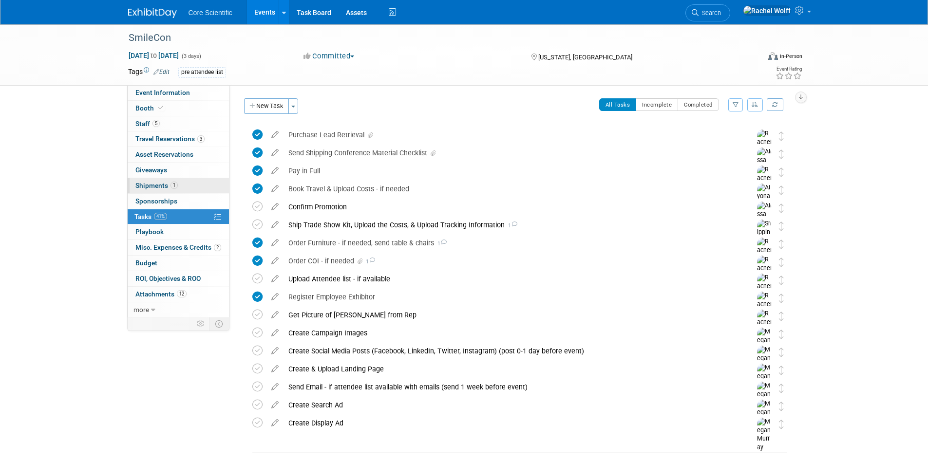
click at [179, 186] on link "1 Shipments 1" at bounding box center [178, 185] width 101 height 15
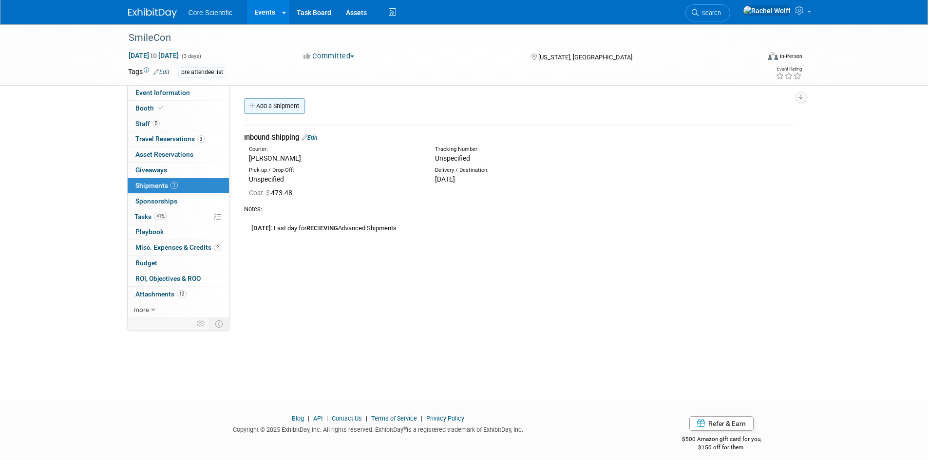
click at [297, 103] on link "Add a Shipment" at bounding box center [274, 106] width 61 height 16
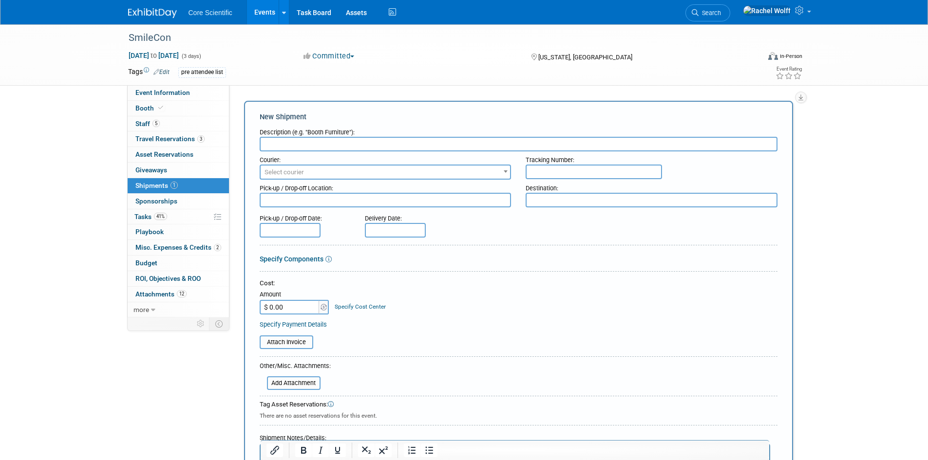
click at [344, 200] on textarea at bounding box center [386, 200] width 252 height 15
type textarea "Core Scientific"
click at [595, 197] on textarea at bounding box center [652, 200] width 252 height 15
paste textarea "C/O TForce Freight / [PERSON_NAME] [STREET_ADDRESS][US_STATE]"
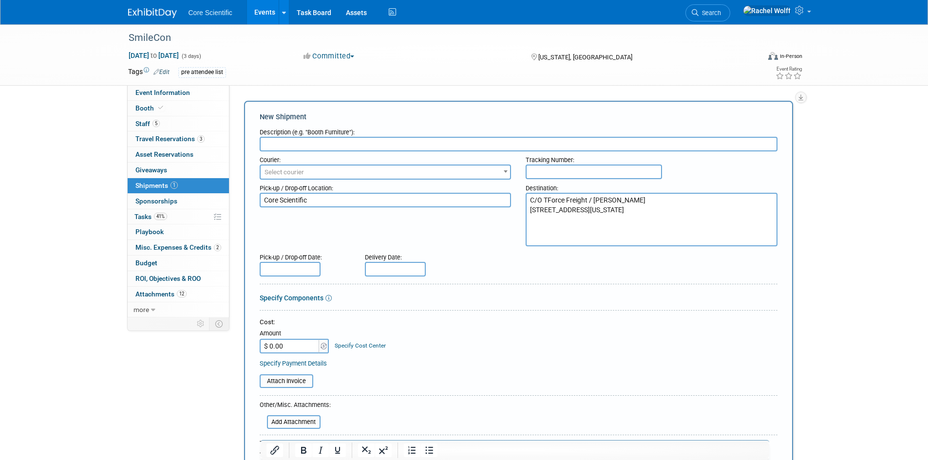
click at [577, 247] on div at bounding box center [519, 248] width 518 height 2
click at [545, 239] on textarea "C/O TForce Freight / [PERSON_NAME] [STREET_ADDRESS][US_STATE]" at bounding box center [652, 220] width 252 height 54
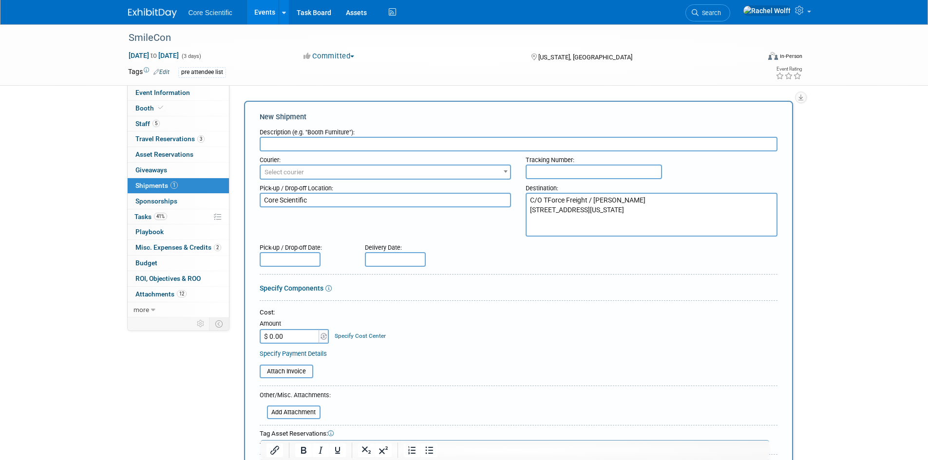
type textarea "C/O TForce Freight / [PERSON_NAME] [STREET_ADDRESS][US_STATE]"
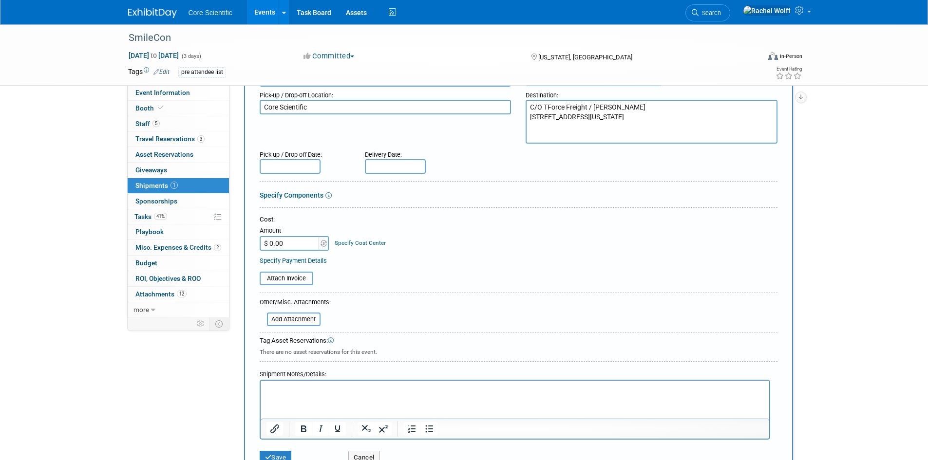
scroll to position [97, 0]
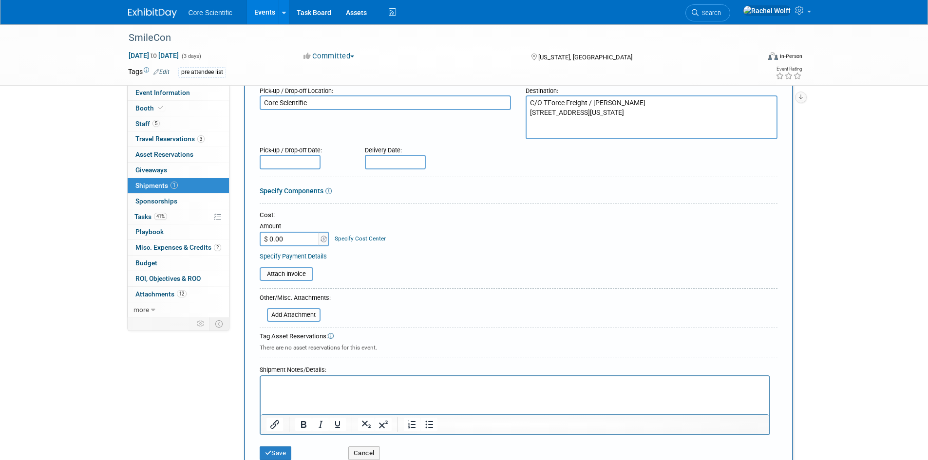
click at [614, 132] on textarea "C/O TForce Freight / [PERSON_NAME] [STREET_ADDRESS][US_STATE]" at bounding box center [652, 118] width 252 height 44
click at [565, 131] on textarea "C/O TForce Freight / [PERSON_NAME] [STREET_ADDRESS][US_STATE]" at bounding box center [652, 118] width 252 height 44
drag, startPoint x: 564, startPoint y: 131, endPoint x: 519, endPoint y: 97, distance: 55.6
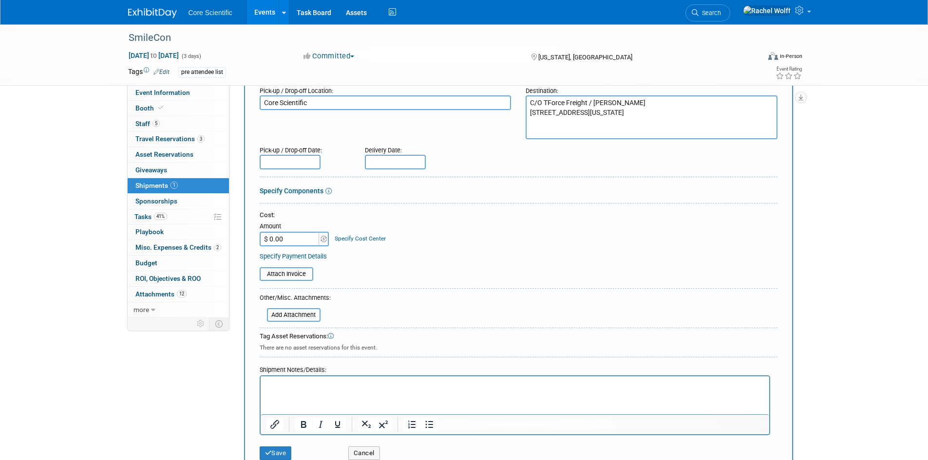
click at [519, 97] on div "Destination: C/O TForce Freight / [PERSON_NAME] [STREET_ADDRESS][US_STATE]" at bounding box center [651, 110] width 267 height 57
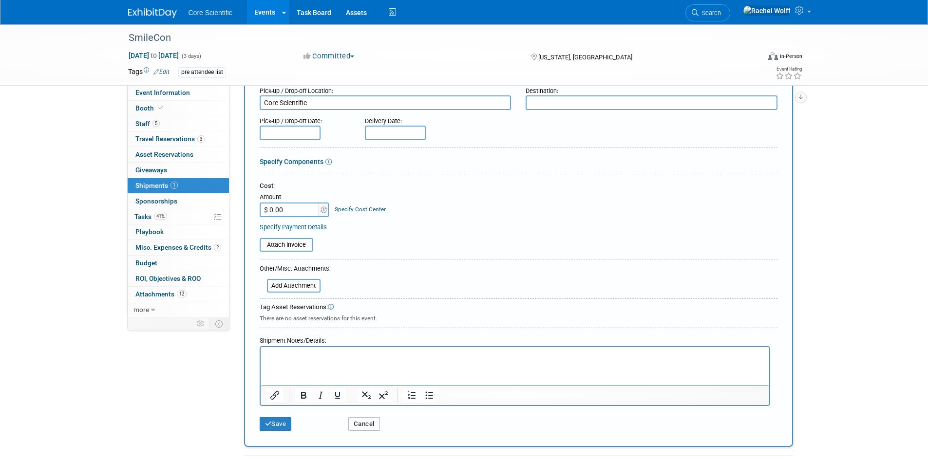
click at [361, 420] on button "Cancel" at bounding box center [364, 425] width 32 height 14
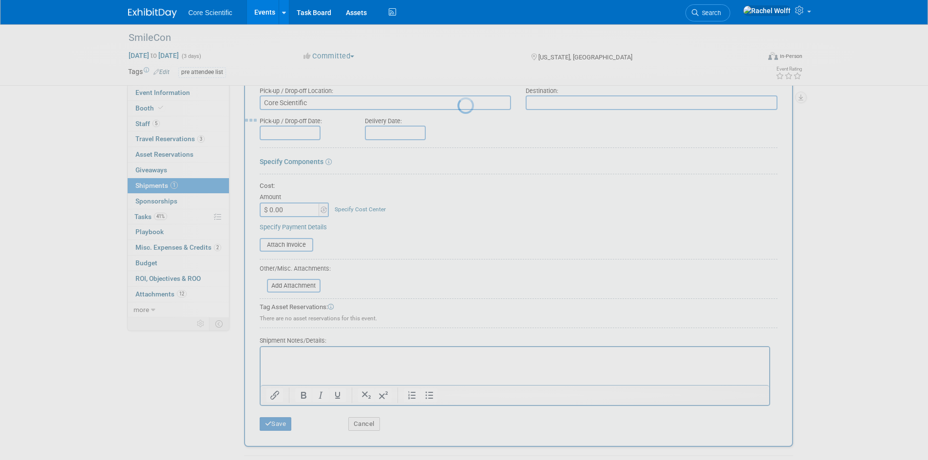
scroll to position [8, 0]
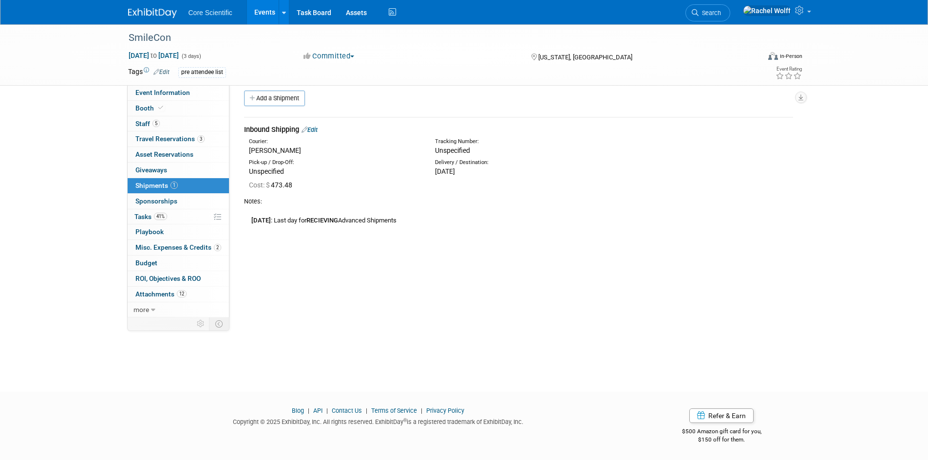
click at [322, 133] on div "Inbound Shipping Edit" at bounding box center [518, 130] width 549 height 10
click at [318, 130] on link "Edit" at bounding box center [310, 129] width 16 height 7
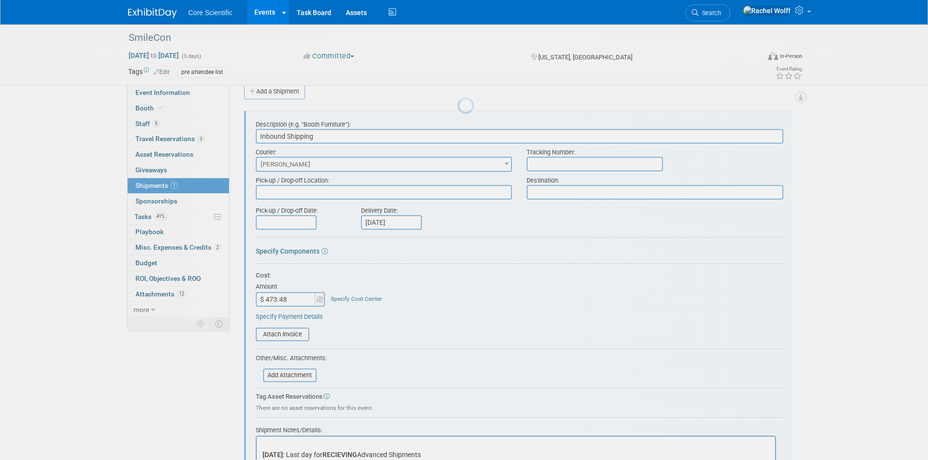
scroll to position [0, 0]
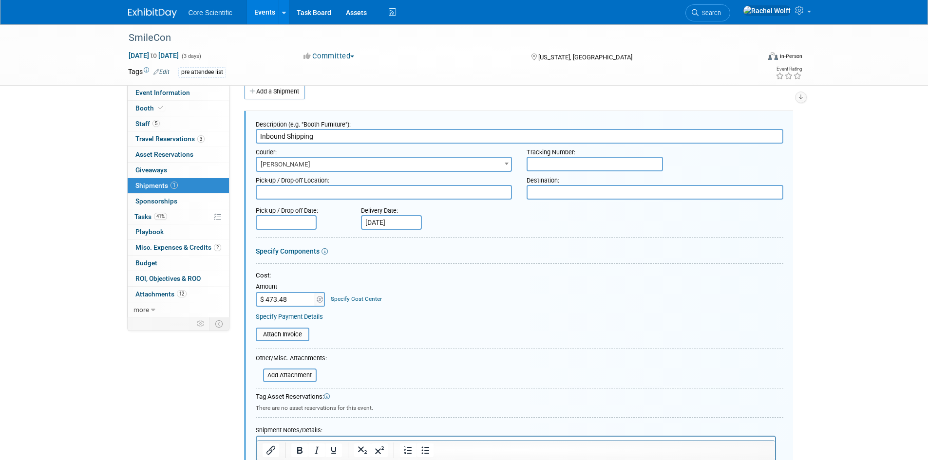
click at [545, 190] on textarea at bounding box center [655, 192] width 257 height 15
paste textarea "C/O TForce Freight / [PERSON_NAME] [STREET_ADDRESS][US_STATE]"
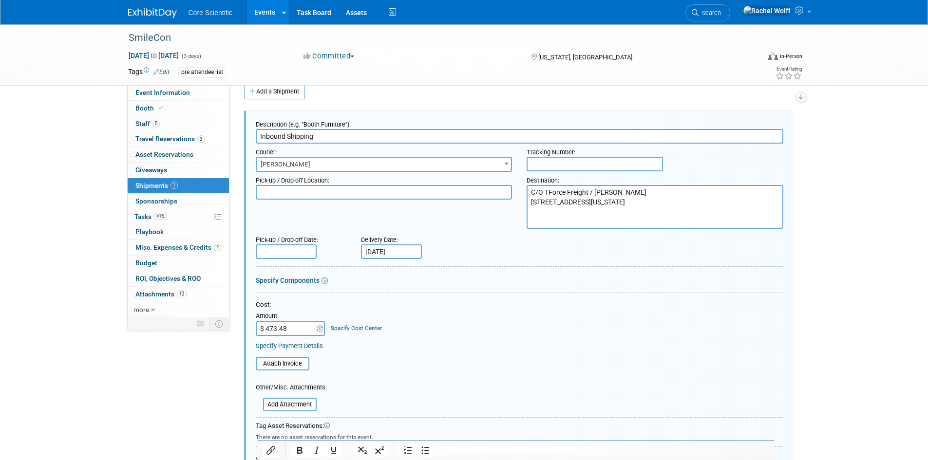
type textarea "C/O TForce Freight / [PERSON_NAME] [STREET_ADDRESS][US_STATE]"
click at [408, 188] on textarea at bounding box center [384, 192] width 257 height 15
type textarea "Core Scientific"
click at [297, 250] on input "text" at bounding box center [286, 252] width 61 height 15
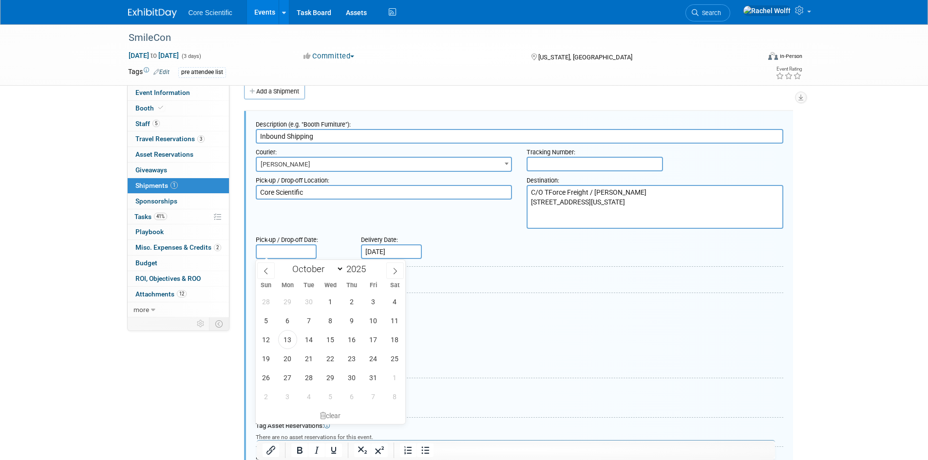
click at [533, 170] on input "text" at bounding box center [595, 164] width 136 height 15
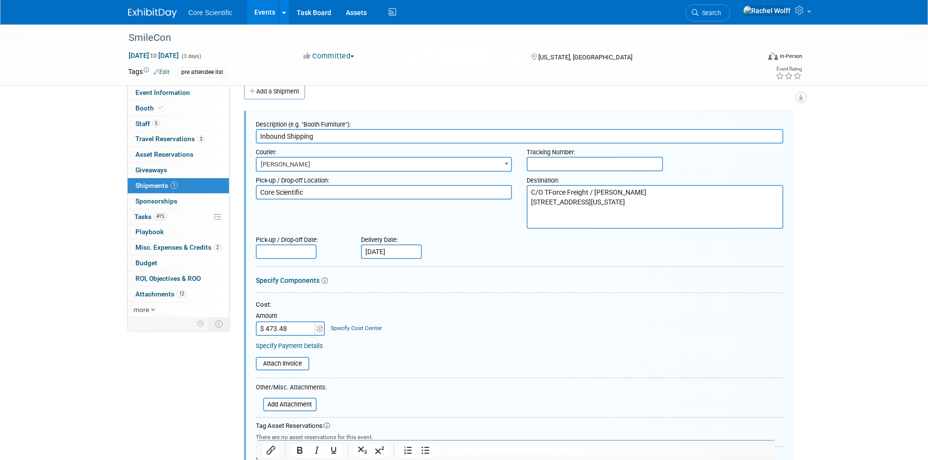
click at [597, 163] on input "text" at bounding box center [595, 164] width 136 height 15
paste input "485622"
type input "485622"
click at [304, 251] on input "text" at bounding box center [286, 252] width 61 height 15
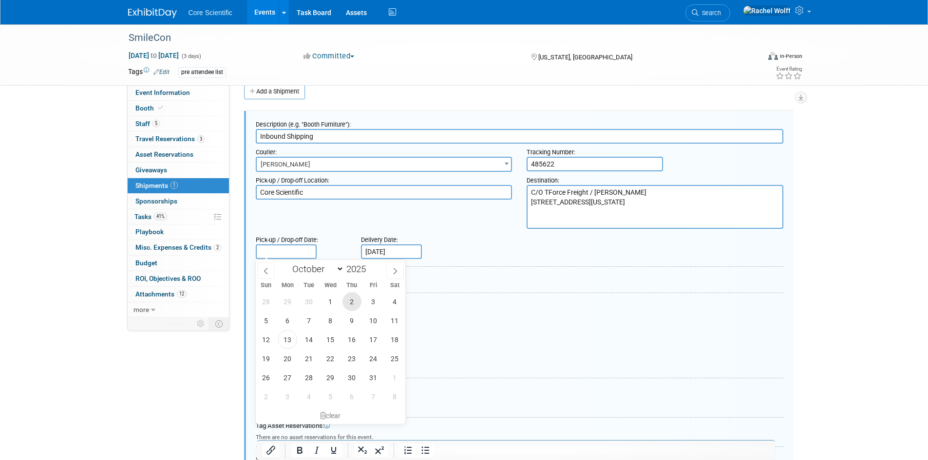
click at [353, 304] on span "2" at bounding box center [352, 301] width 19 height 19
type input "[DATE]"
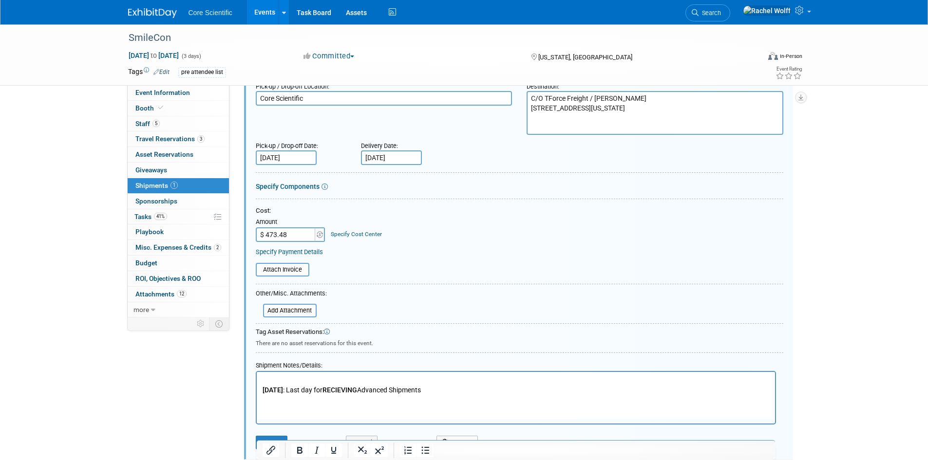
scroll to position [112, 0]
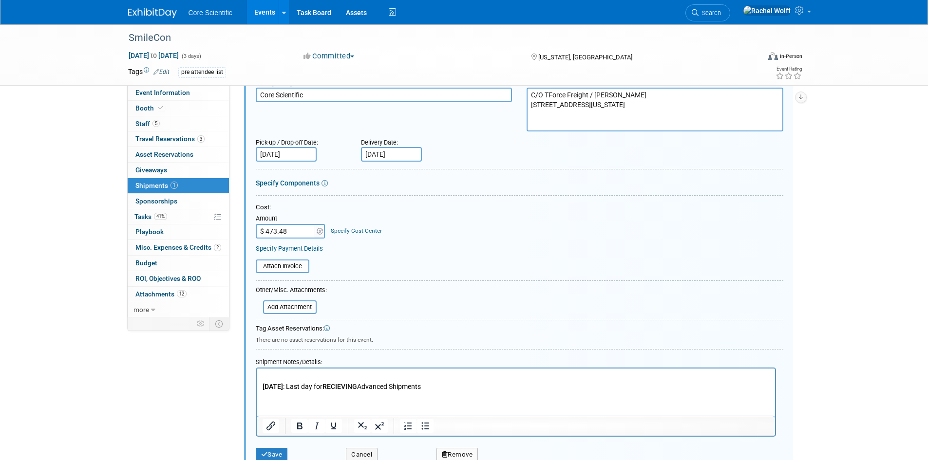
click at [292, 183] on link "Specify Components" at bounding box center [288, 183] width 64 height 8
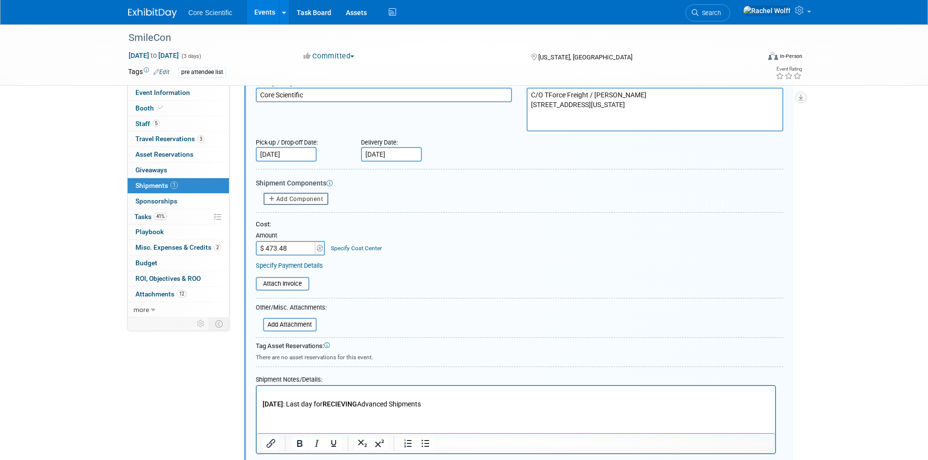
click at [430, 238] on div "Cost: Amount $ 473.48 Specify Cost Center Cost Center -- Not Specified --" at bounding box center [520, 238] width 528 height 36
click at [348, 392] on p "[DATE] : Last day for RECIEVING Advanced Shipments" at bounding box center [515, 399] width 507 height 19
click at [361, 395] on p "For tracking shipment [DATE] : Last day for RECIEVING Advanced Shipments" at bounding box center [515, 399] width 507 height 19
click at [349, 409] on html "For tracking shipment: [URL][DOMAIN_NAME] [DATE] : Last day for RECIEVING Advan…" at bounding box center [515, 397] width 518 height 23
click at [534, 406] on p "For tracking shipment: [URL][DOMAIN_NAME] [DATE] : Last day for RECIEVING Advan…" at bounding box center [515, 399] width 507 height 19
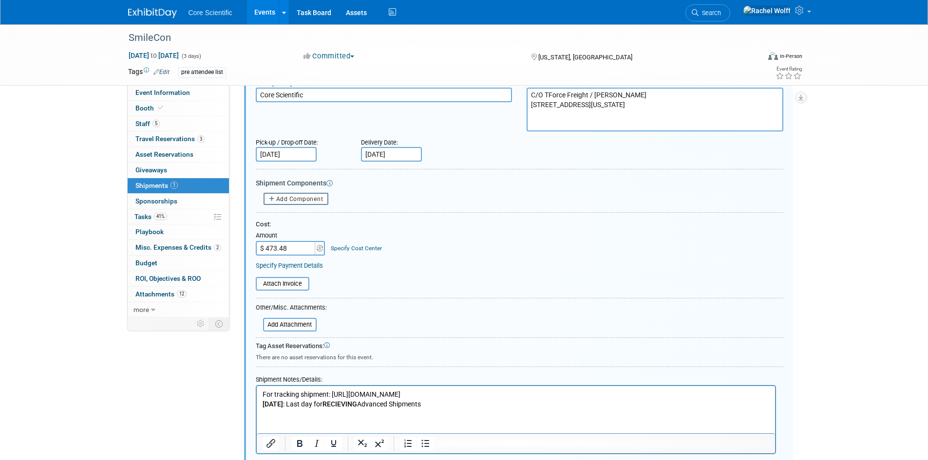
click at [614, 391] on p "For tracking shipment: [URL][DOMAIN_NAME] [DATE] : Last day for RECIEVING Advan…" at bounding box center [515, 399] width 507 height 19
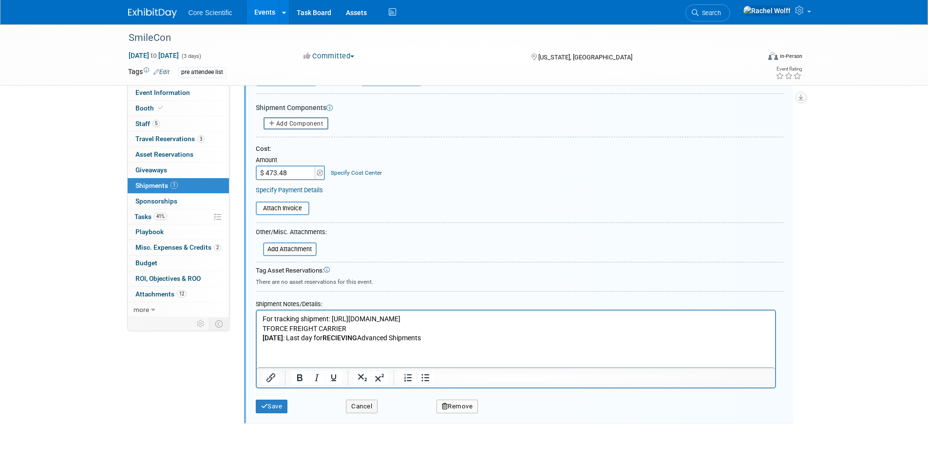
scroll to position [195, 0]
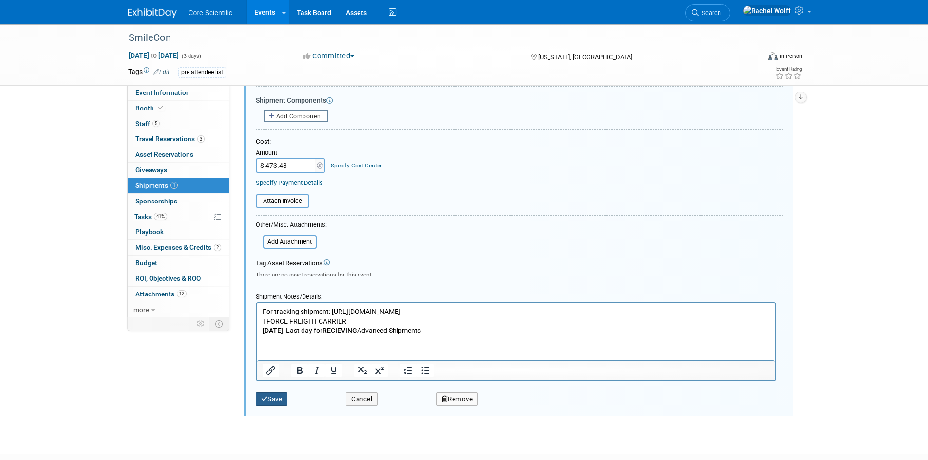
click at [274, 403] on button "Save" at bounding box center [272, 400] width 32 height 14
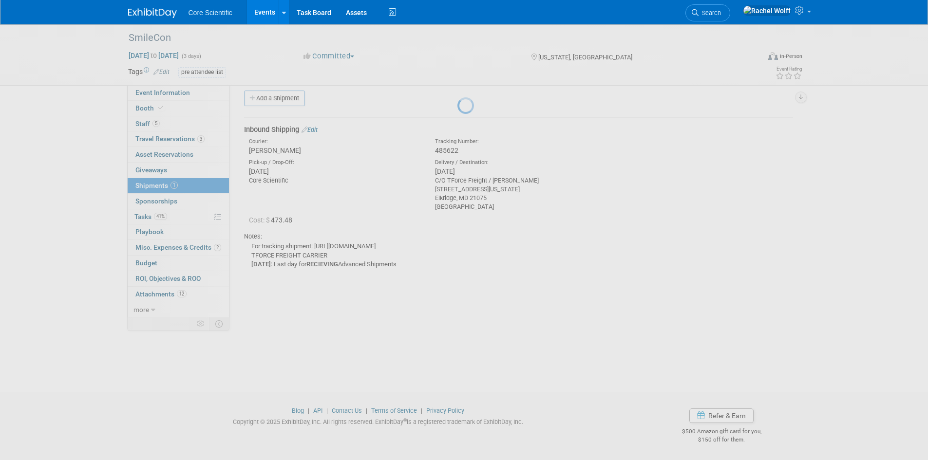
scroll to position [8, 0]
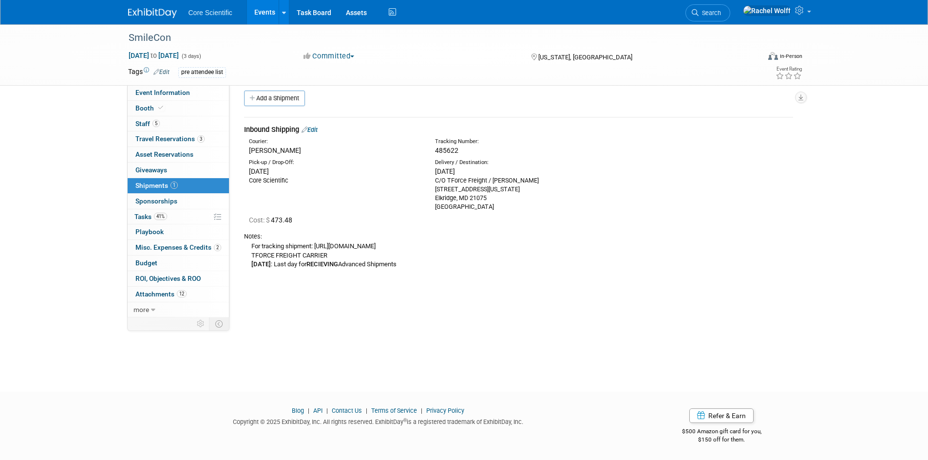
click at [313, 129] on link "Edit" at bounding box center [310, 129] width 16 height 7
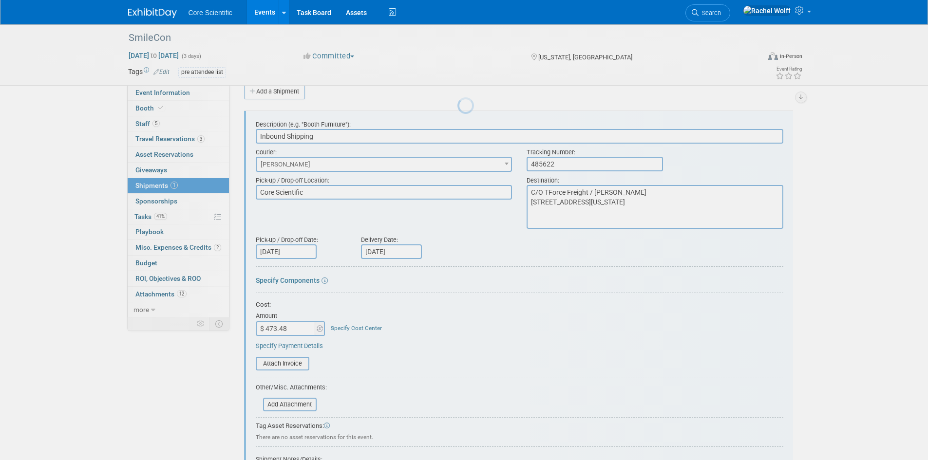
scroll to position [0, 0]
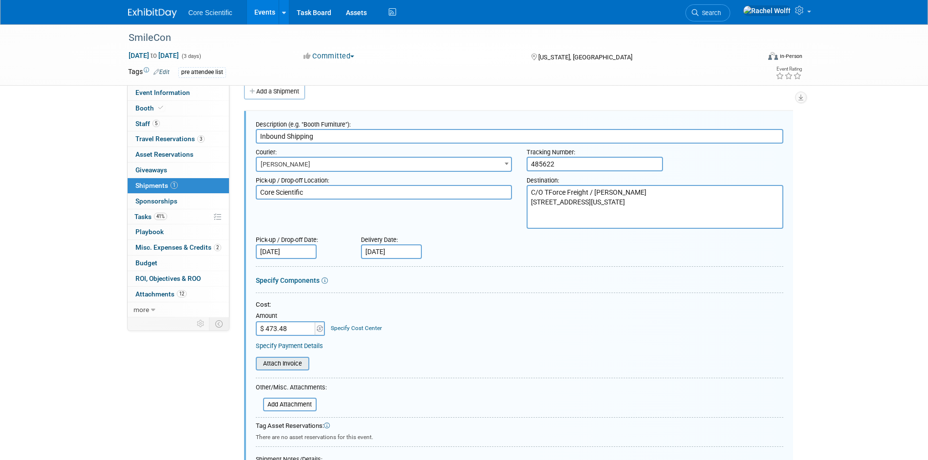
click at [282, 361] on input "file" at bounding box center [250, 364] width 116 height 12
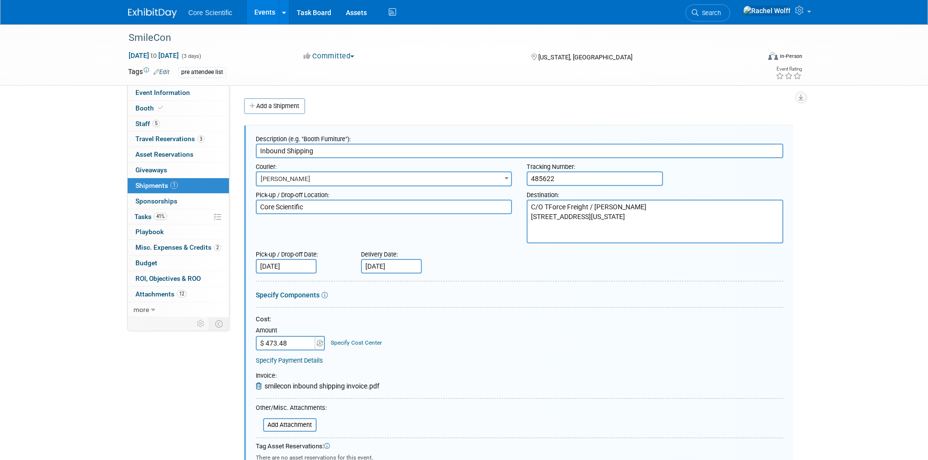
click at [568, 172] on input "485622" at bounding box center [595, 179] width 136 height 15
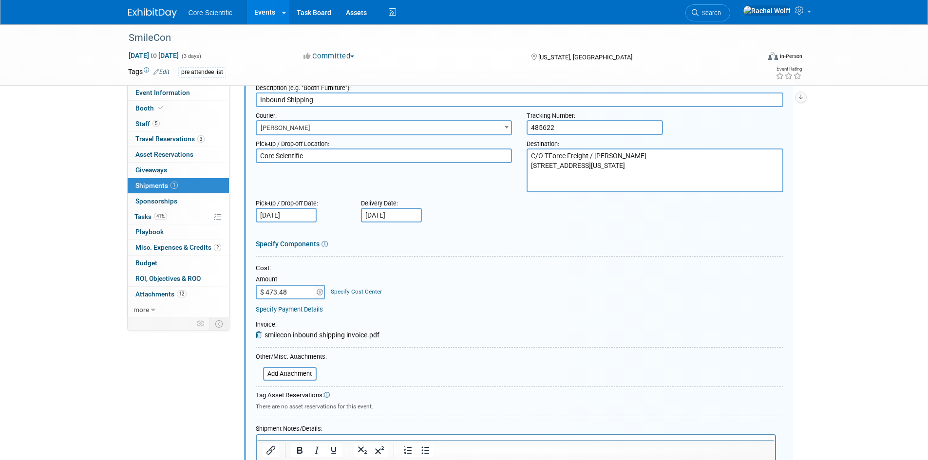
scroll to position [97, 0]
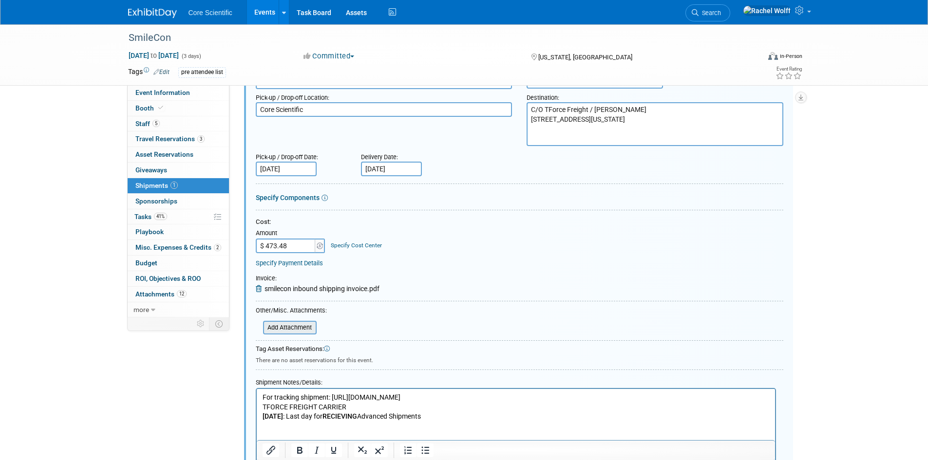
click at [276, 325] on input "file" at bounding box center [258, 328] width 116 height 12
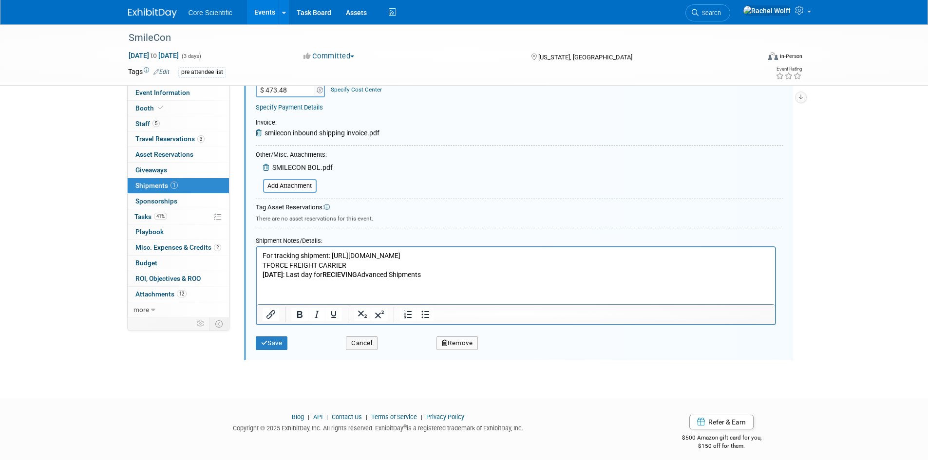
scroll to position [260, 0]
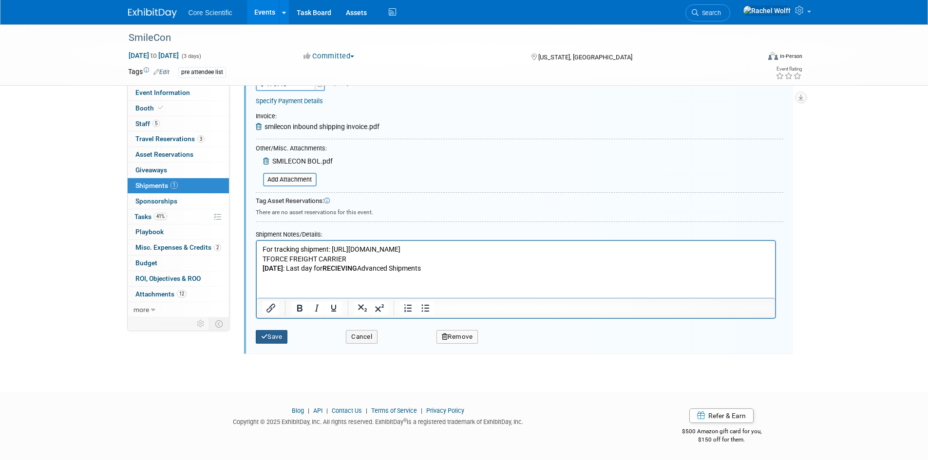
click at [282, 336] on button "Save" at bounding box center [272, 337] width 32 height 14
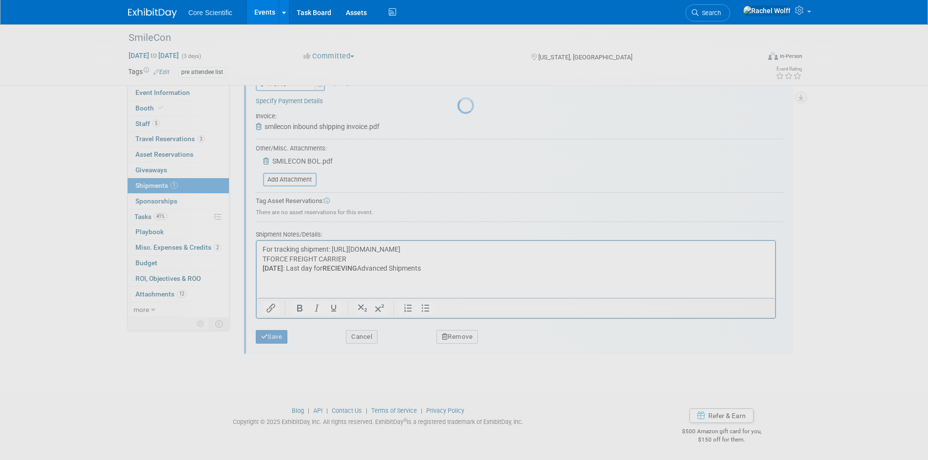
scroll to position [8, 0]
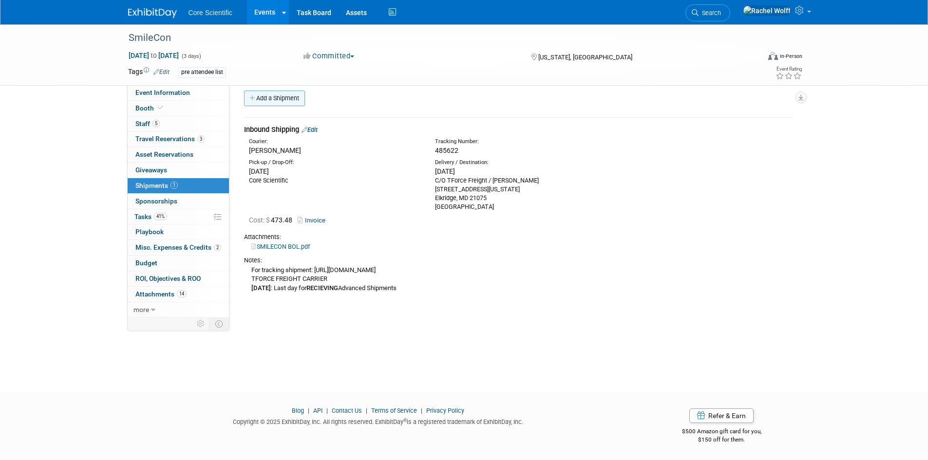
click at [270, 96] on link "Add a Shipment" at bounding box center [274, 99] width 61 height 16
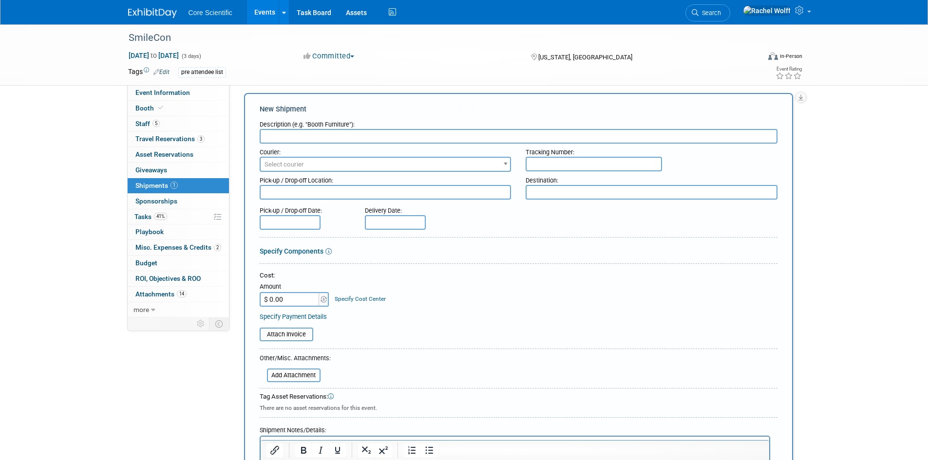
scroll to position [0, 0]
type input "m"
type input "Material Handling"
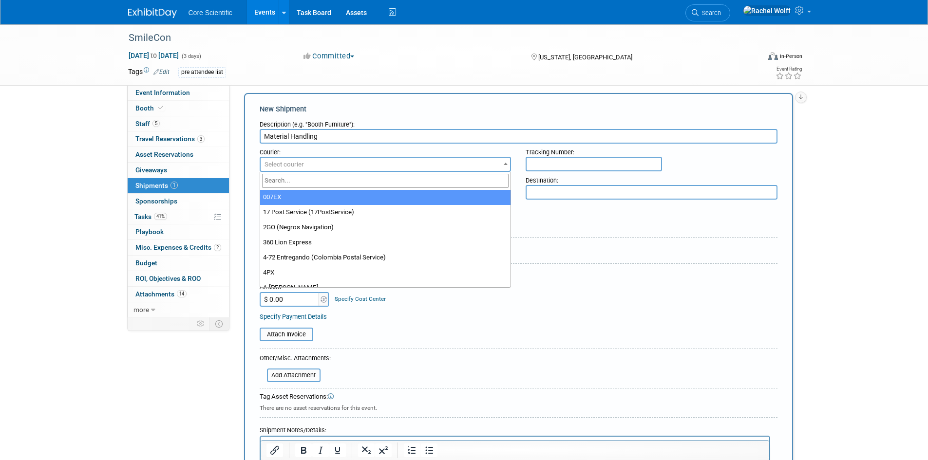
click at [299, 165] on span "Select courier" at bounding box center [284, 164] width 39 height 7
click at [294, 177] on input "search" at bounding box center [385, 181] width 247 height 14
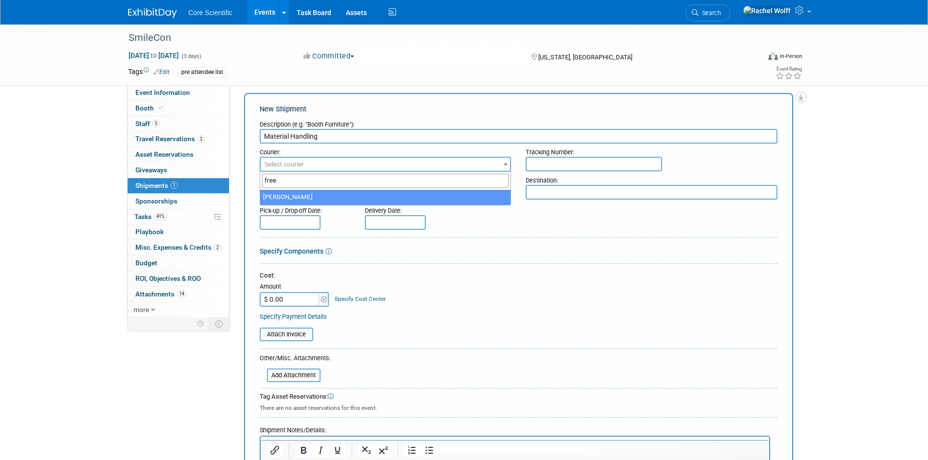
type input "free"
select select "551"
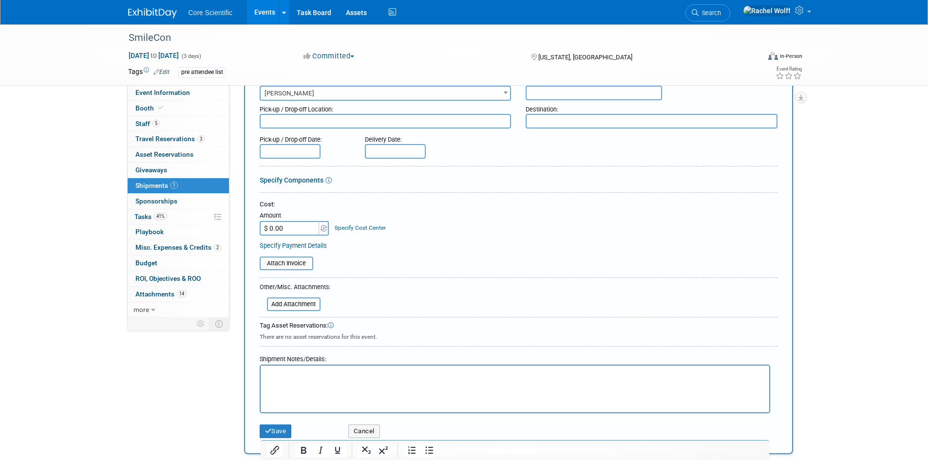
scroll to position [105, 0]
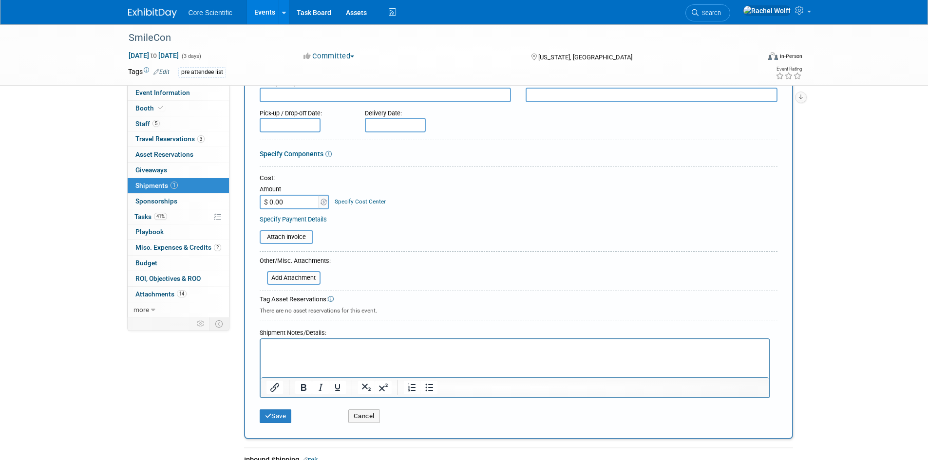
click at [324, 353] on html at bounding box center [514, 347] width 509 height 14
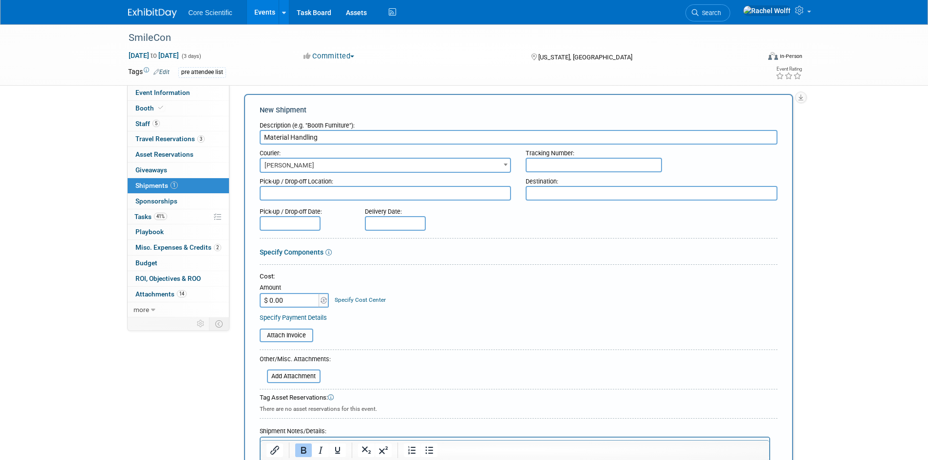
scroll to position [0, 0]
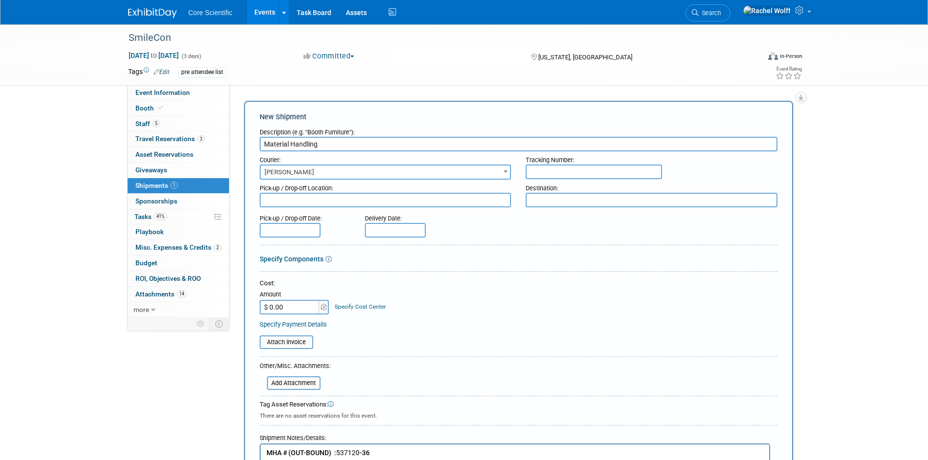
click at [310, 204] on textarea at bounding box center [386, 200] width 252 height 15
type textarea "C"
click at [551, 196] on textarea at bounding box center [652, 200] width 252 height 15
type textarea "Core Scientific"
click at [574, 306] on div "Cost: Amount $ 0.00 Specify Cost Center Cost Center -- Not Specified --" at bounding box center [519, 297] width 518 height 36
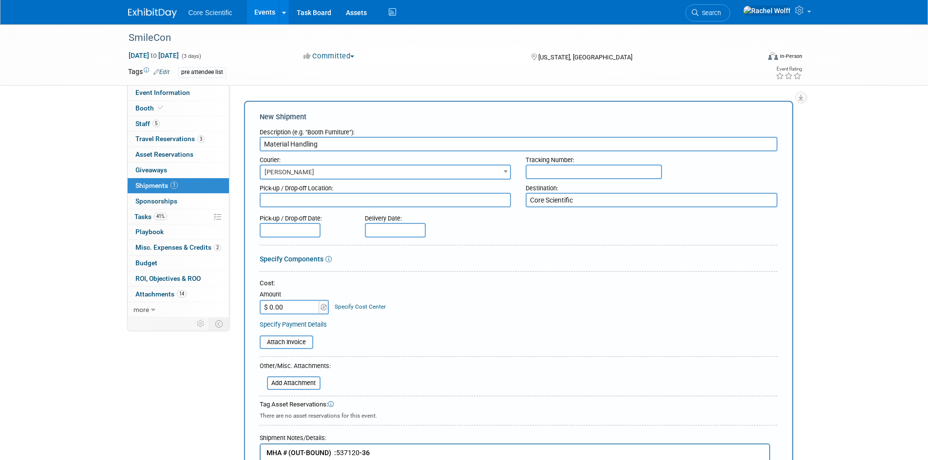
click at [556, 196] on textarea "Core Scientific" at bounding box center [652, 200] width 252 height 15
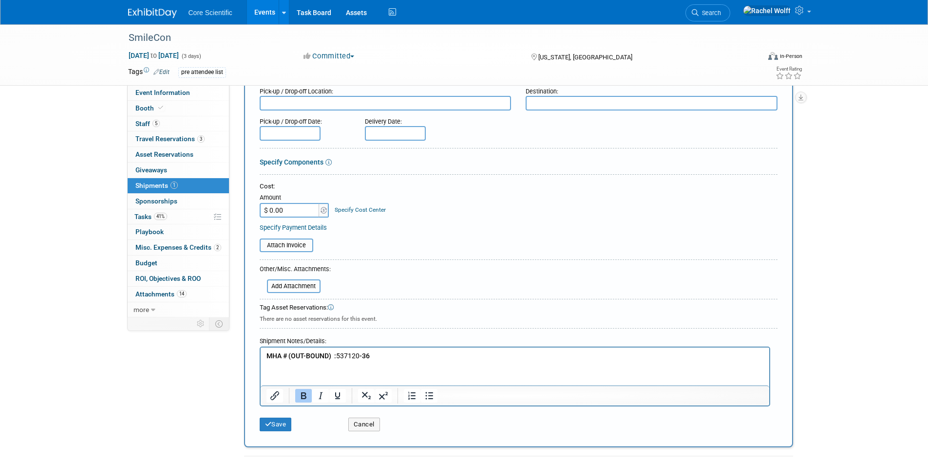
scroll to position [97, 0]
click at [274, 427] on button "Save" at bounding box center [276, 425] width 32 height 14
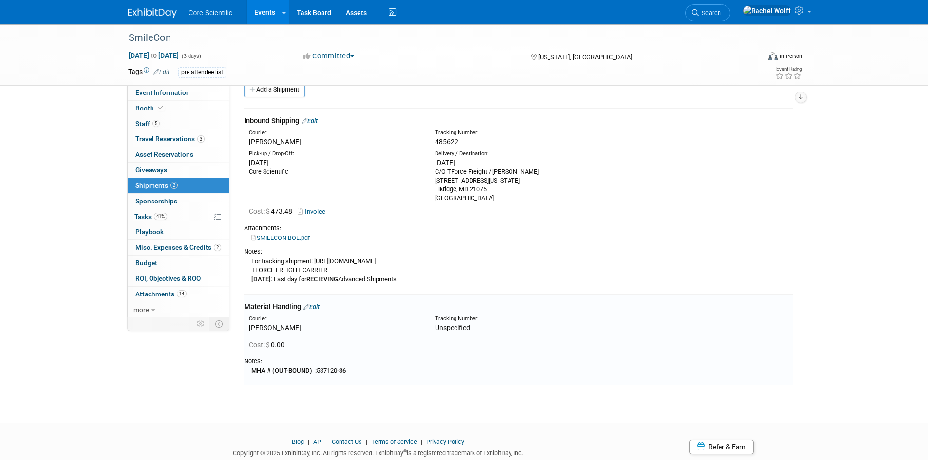
scroll to position [0, 0]
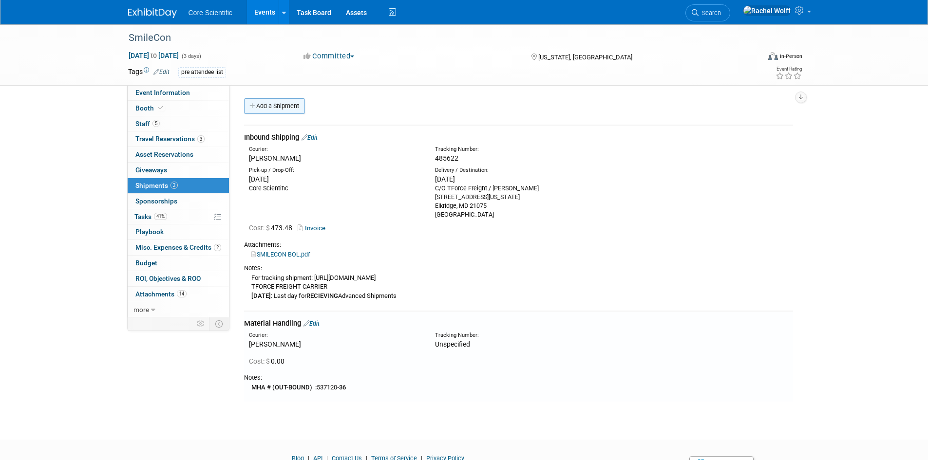
click at [268, 110] on link "Add a Shipment" at bounding box center [274, 106] width 61 height 16
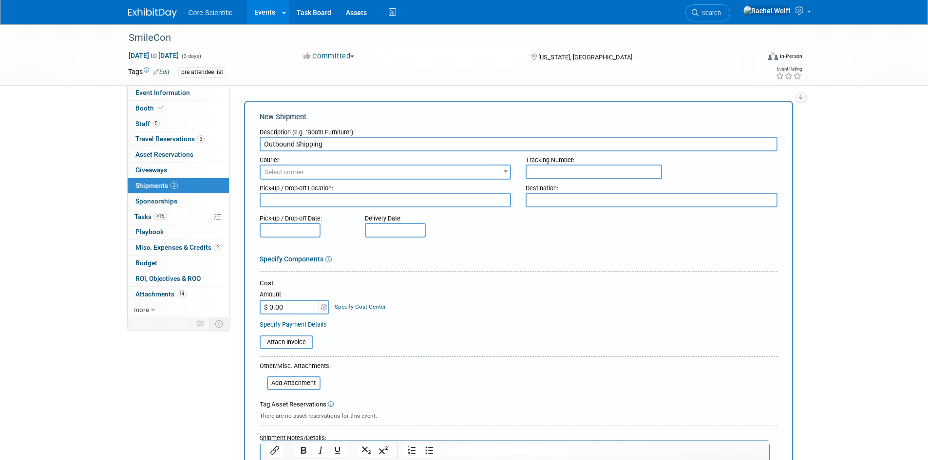
type input "Outbound Shipping"
click at [301, 167] on span "Select courier" at bounding box center [386, 173] width 250 height 14
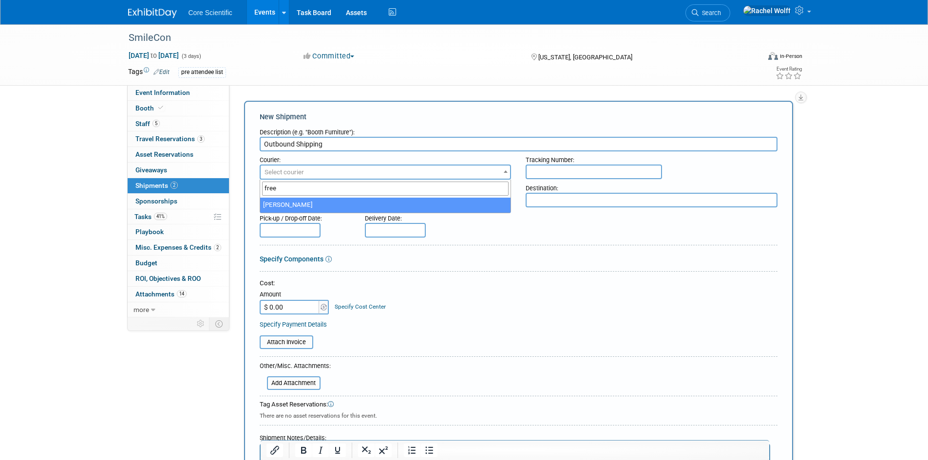
type input "free"
select select "551"
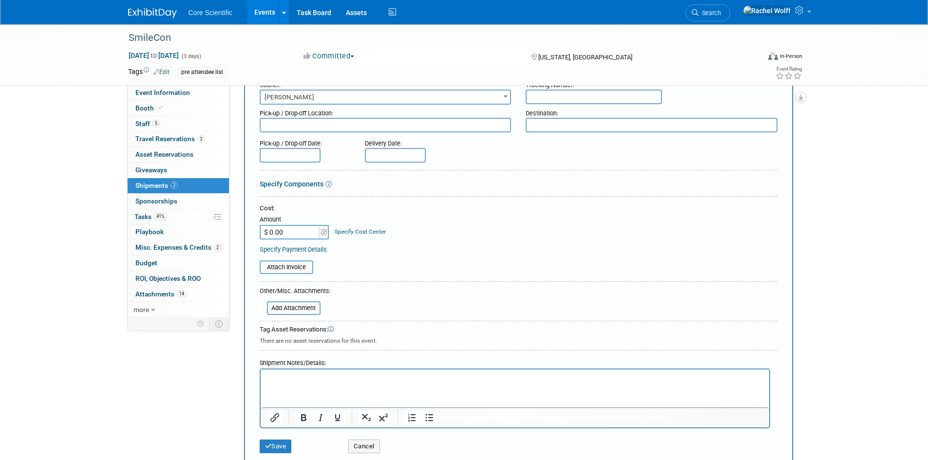
scroll to position [97, 0]
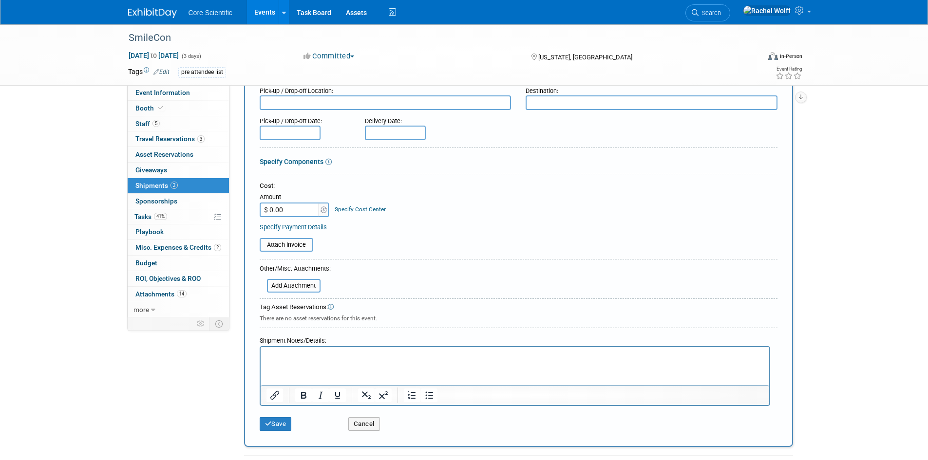
click at [324, 361] on html at bounding box center [514, 354] width 509 height 14
click at [376, 283] on form "Description (e.g. "Booth Furniture"): Outbound Shipping Courier: 007EX 17 Post …" at bounding box center [519, 231] width 518 height 410
click at [267, 355] on p "TFORCE FREIGHT" at bounding box center [514, 356] width 497 height 10
click at [293, 361] on html "TFORCE FREIGHT" at bounding box center [514, 354] width 509 height 14
click at [335, 361] on html "TFORCE FREIGHT" at bounding box center [514, 354] width 509 height 14
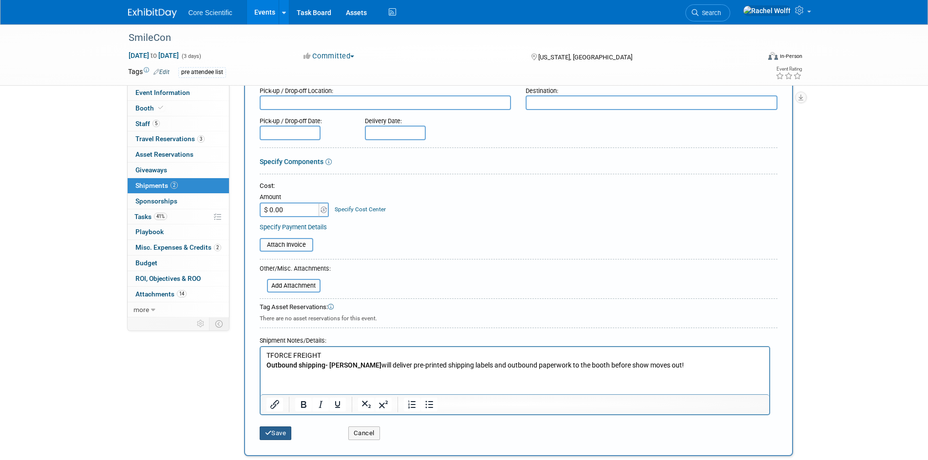
drag, startPoint x: 288, startPoint y: 435, endPoint x: 281, endPoint y: 431, distance: 8.1
click at [287, 435] on button "Save" at bounding box center [276, 434] width 32 height 14
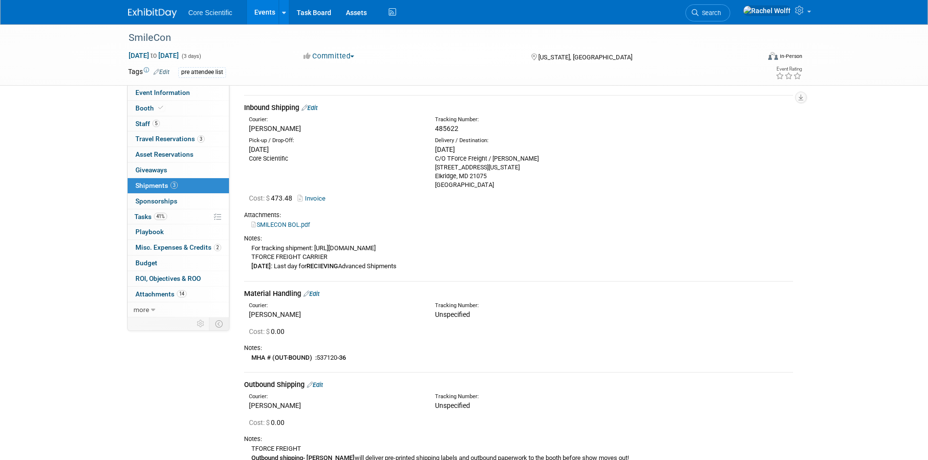
scroll to position [0, 0]
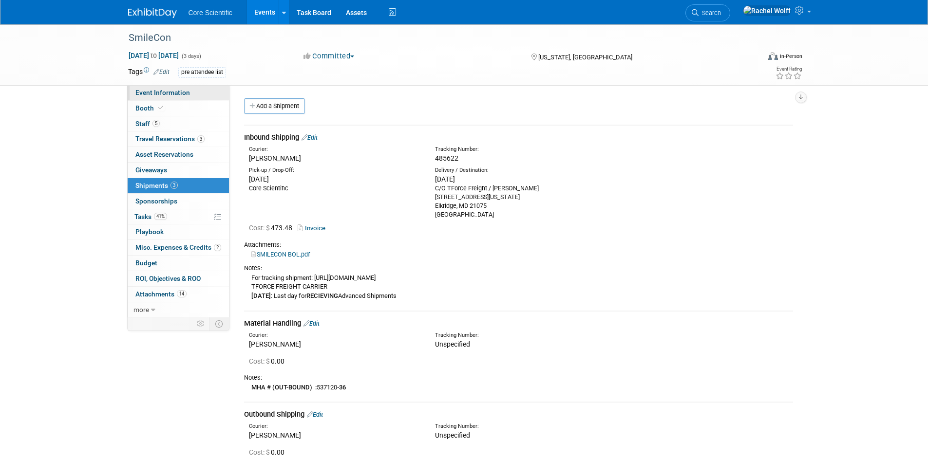
click at [209, 88] on link "Event Information" at bounding box center [178, 92] width 101 height 15
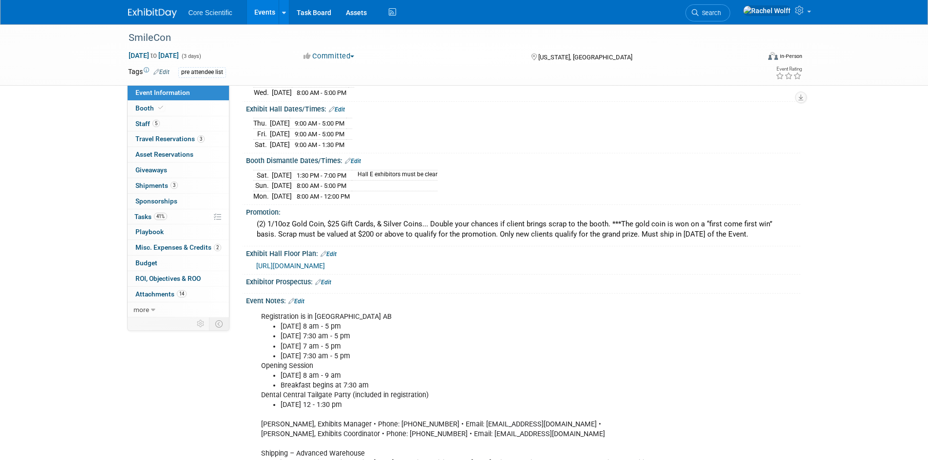
scroll to position [146, 0]
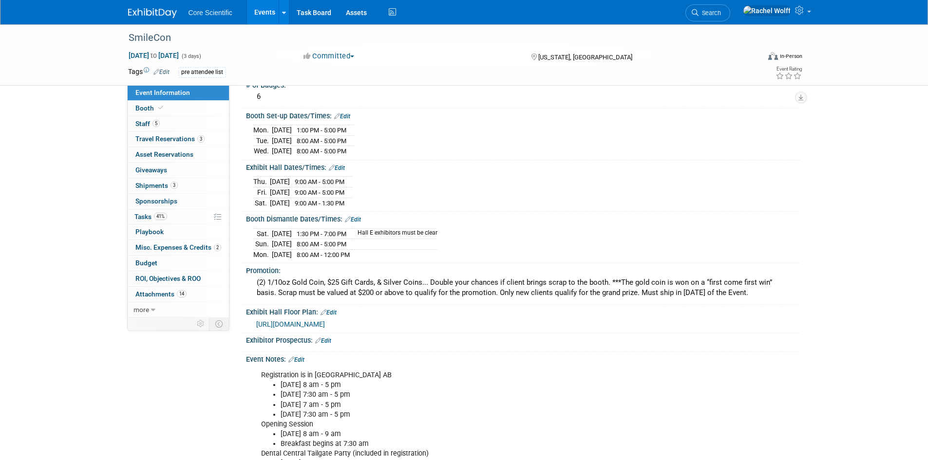
drag, startPoint x: 245, startPoint y: 111, endPoint x: 465, endPoint y: 253, distance: 262.3
copy div "Booth Set-up Dates/Times: Edit [DATE] 1:00 PM - 5:00 PM [DATE] 8:00 AM - 5:00 P…"
